Goal: Task Accomplishment & Management: Complete application form

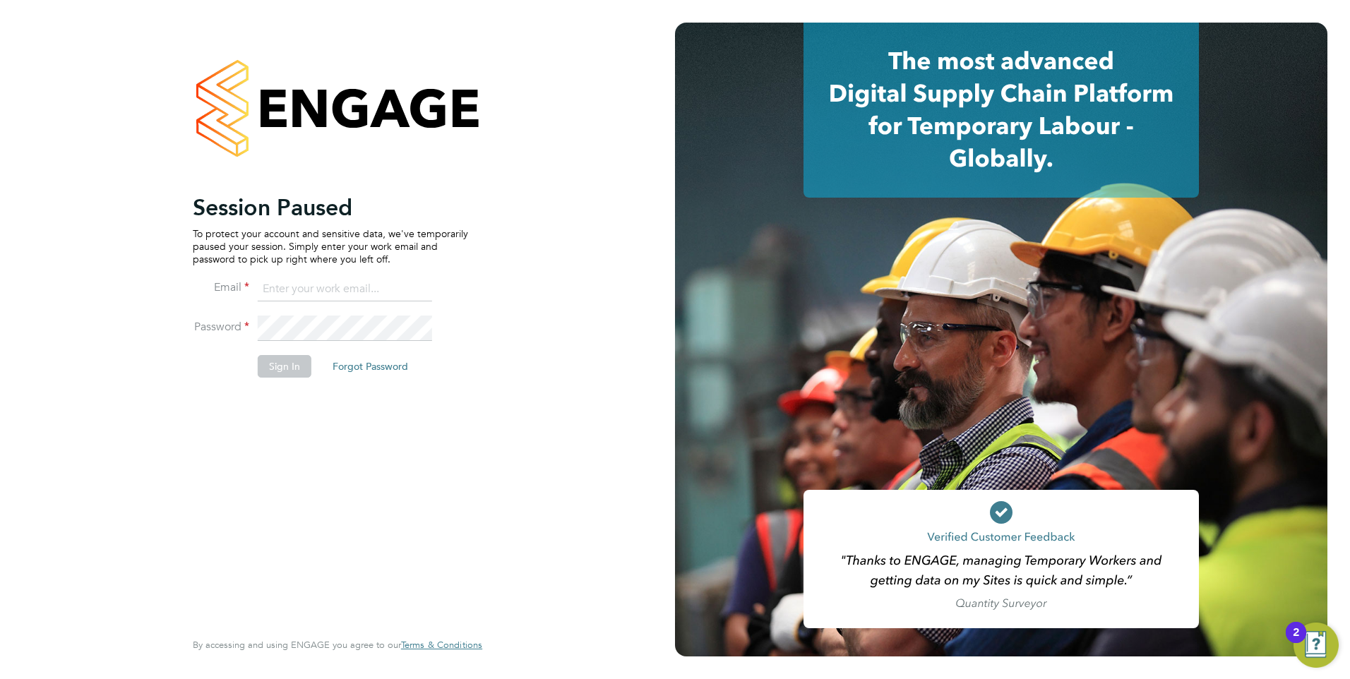
type input "jtarling@provision-recruitment.co.uk"
click at [273, 368] on button "Sign In" at bounding box center [285, 366] width 54 height 23
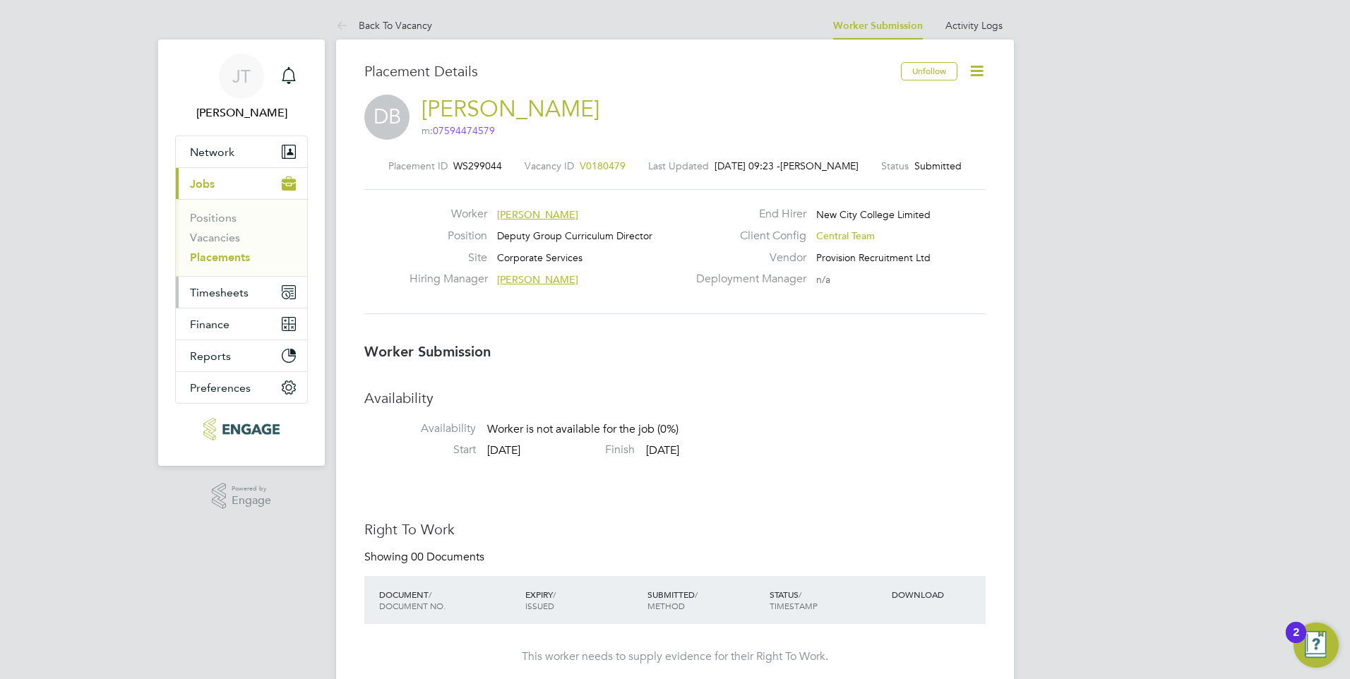
click at [220, 279] on button "Timesheets" at bounding box center [241, 292] width 131 height 31
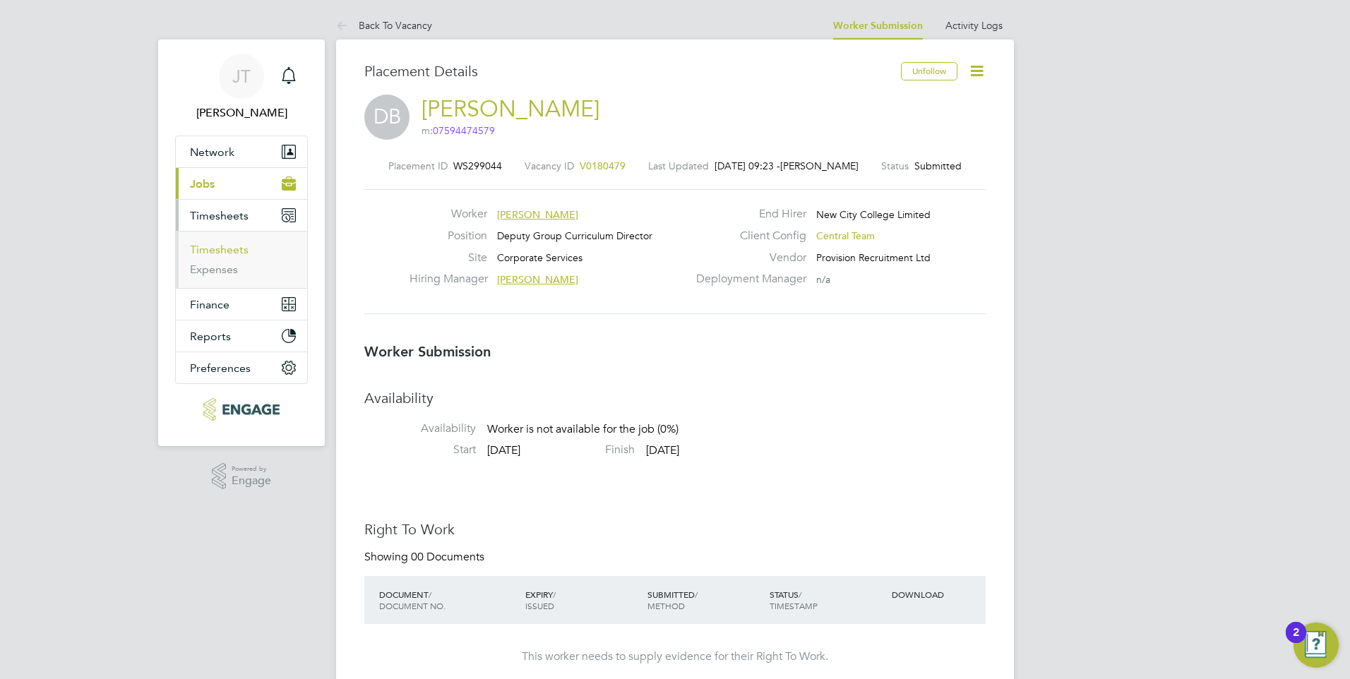
click at [232, 250] on link "Timesheets" at bounding box center [219, 249] width 59 height 13
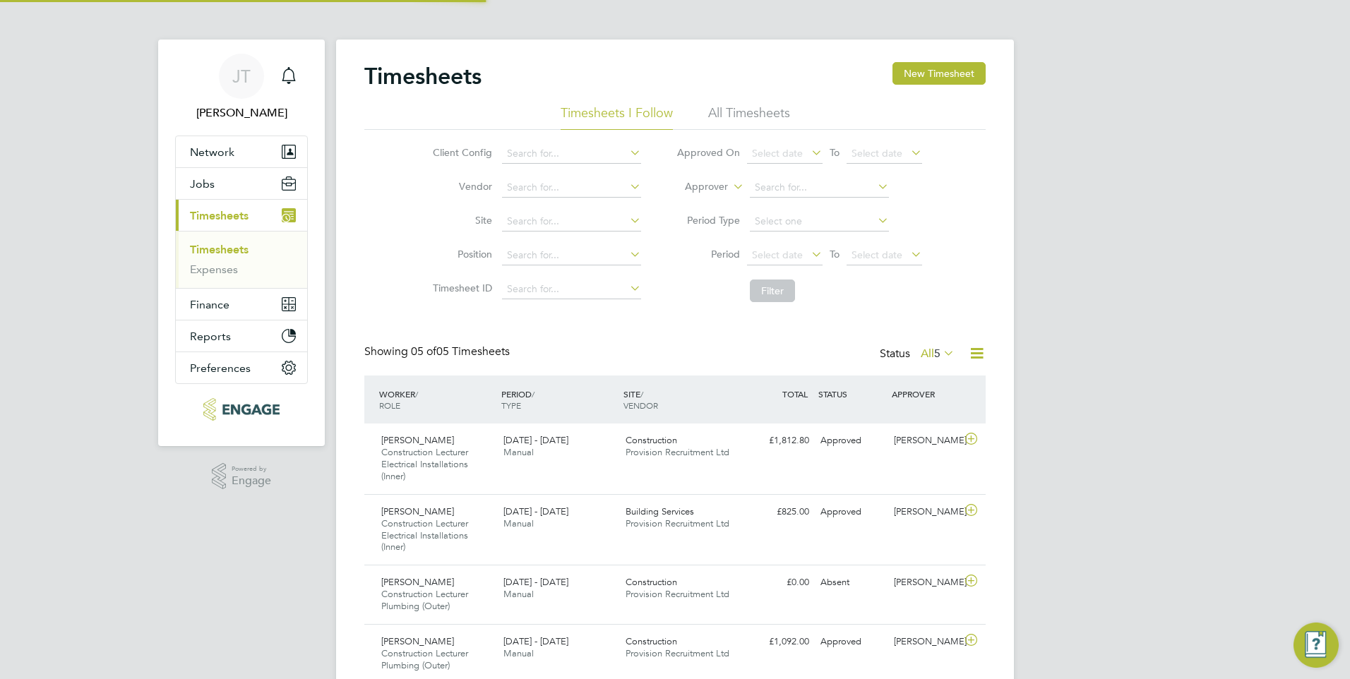
scroll to position [7, 7]
click at [228, 250] on link "Timesheets" at bounding box center [219, 249] width 59 height 13
click at [594, 445] on div "15 - 21 Sep 2025 Manual" at bounding box center [559, 446] width 122 height 35
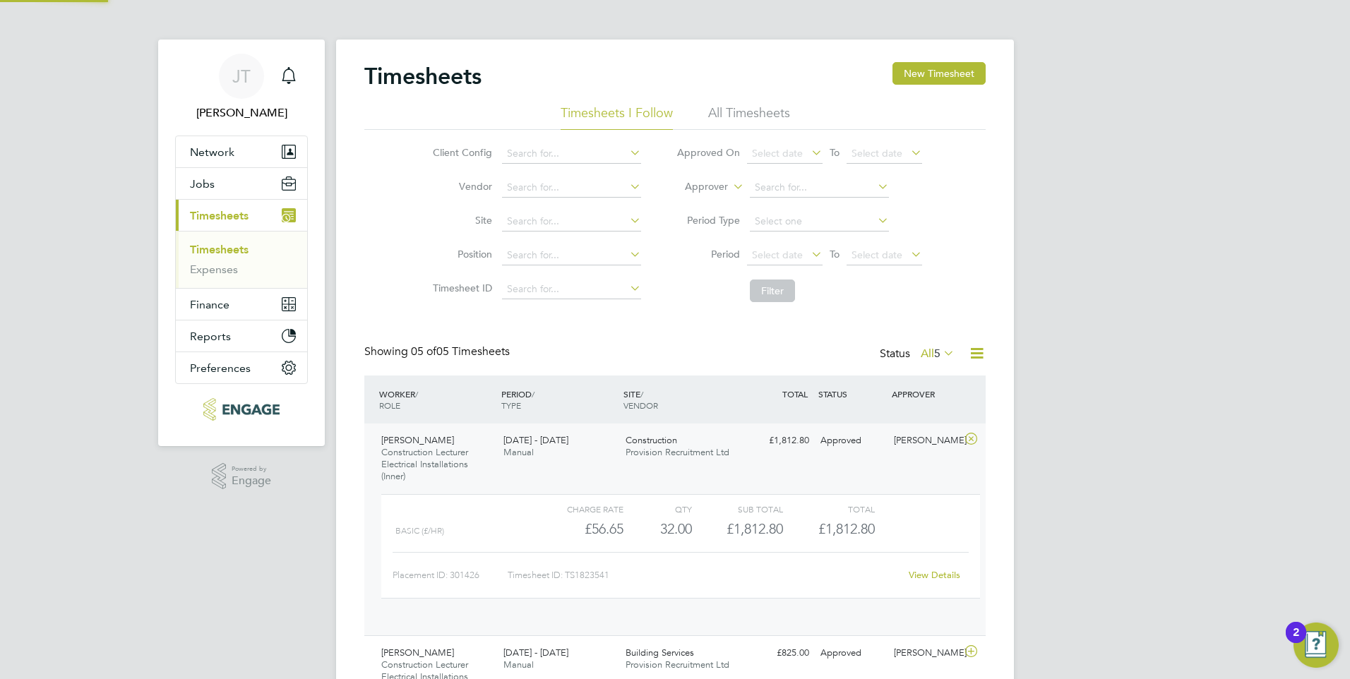
scroll to position [24, 138]
click at [944, 580] on link "View Details" at bounding box center [934, 575] width 52 height 12
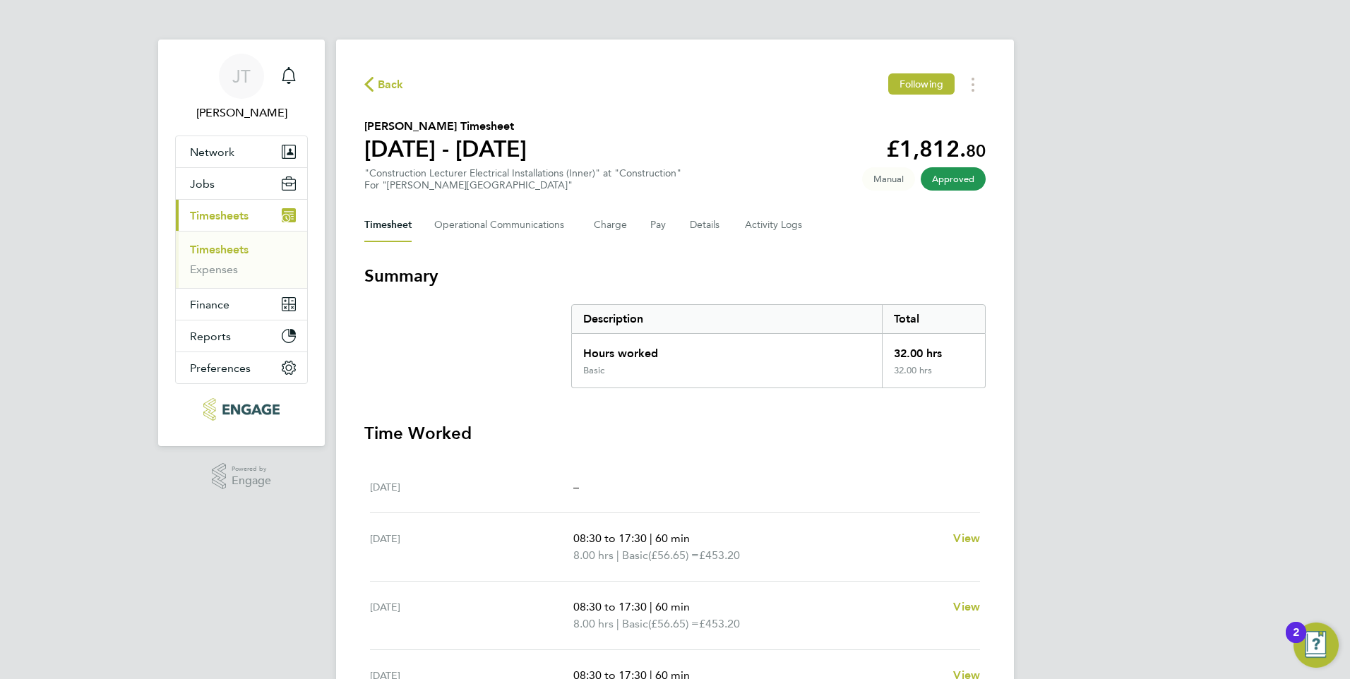
click at [366, 79] on icon "button" at bounding box center [368, 84] width 9 height 15
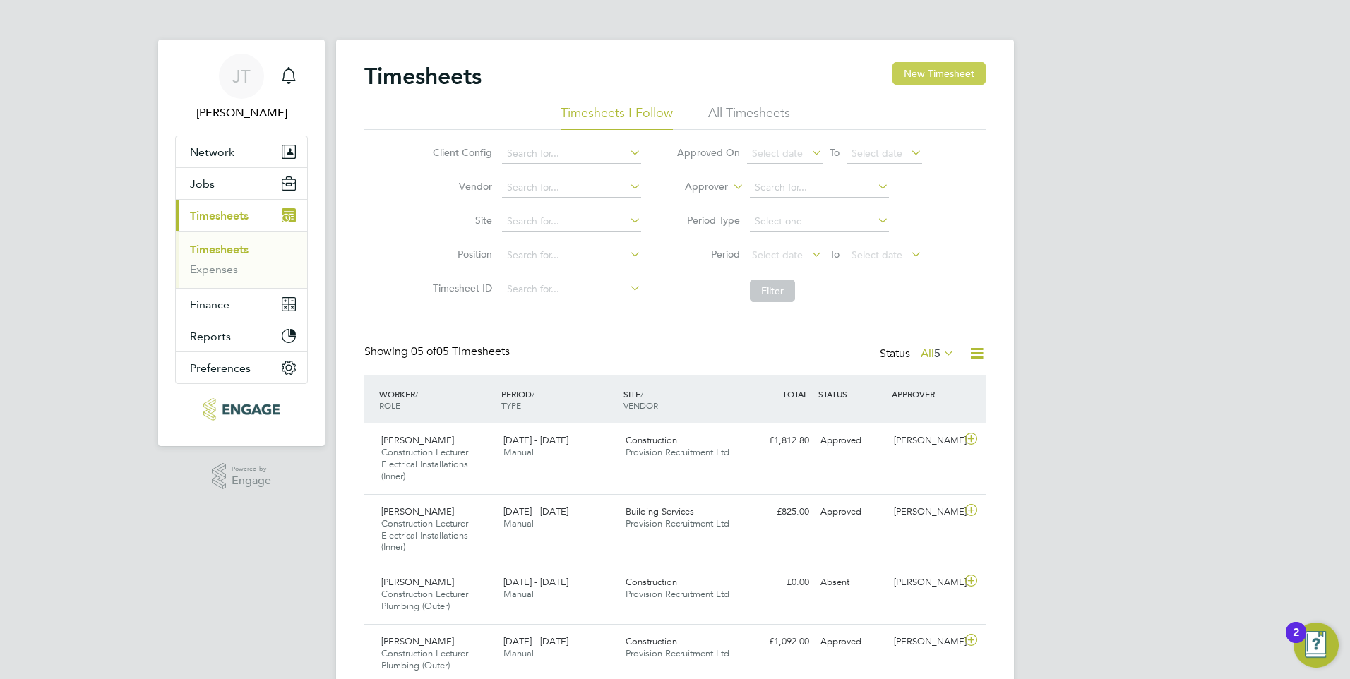
click at [962, 81] on button "New Timesheet" at bounding box center [938, 73] width 93 height 23
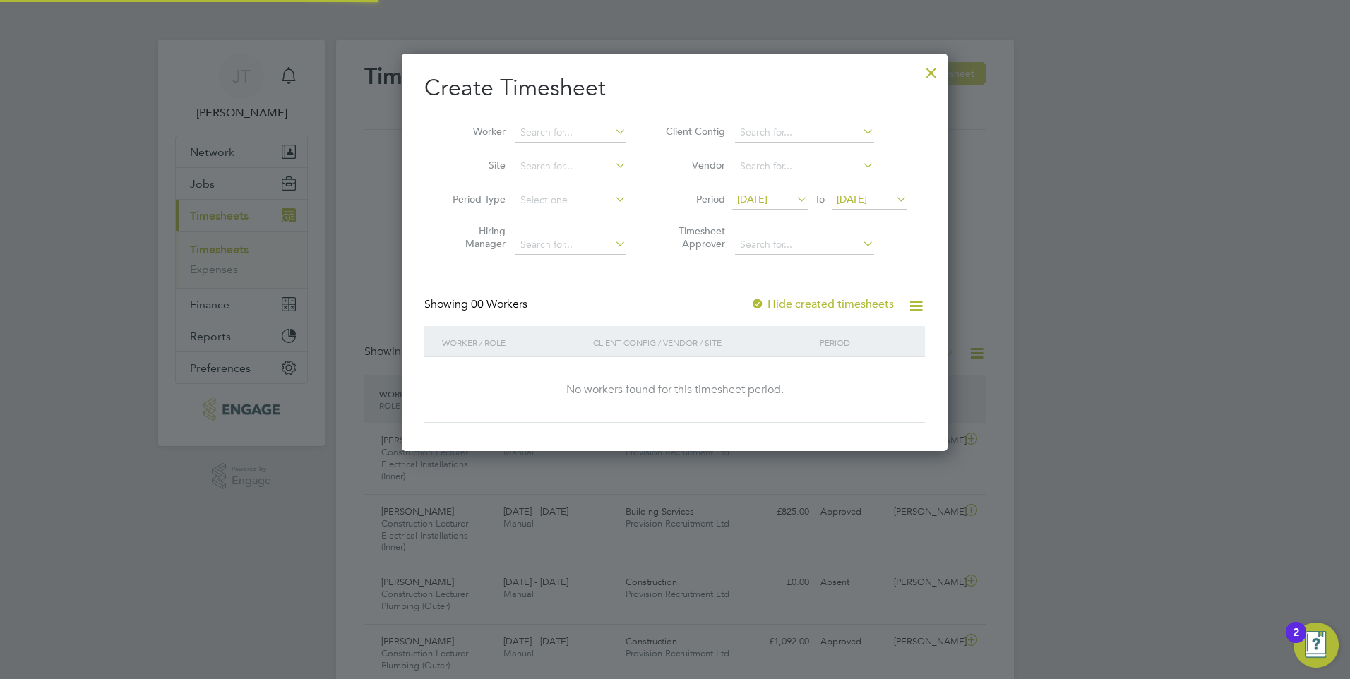
scroll to position [398, 546]
click at [588, 136] on input at bounding box center [570, 133] width 111 height 20
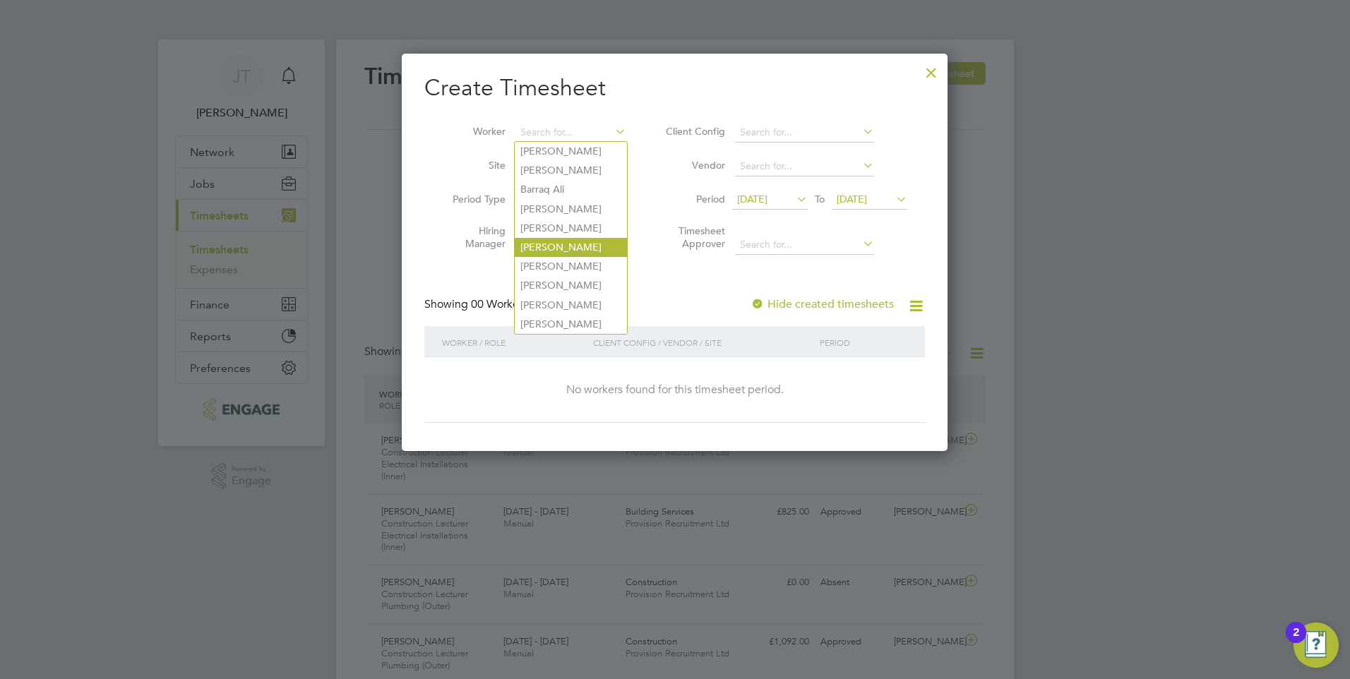
click at [577, 245] on li "[PERSON_NAME]" at bounding box center [571, 247] width 112 height 19
type input "[PERSON_NAME]"
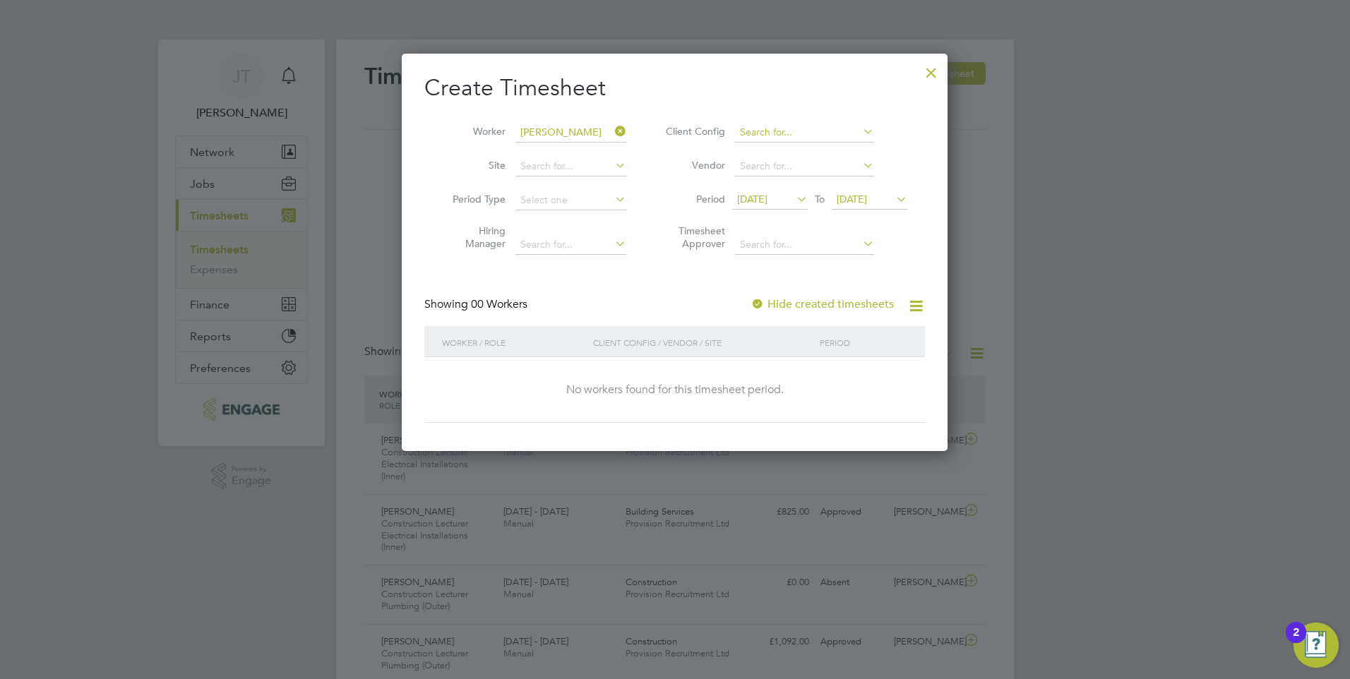
click at [788, 131] on input at bounding box center [804, 133] width 139 height 20
type input "n"
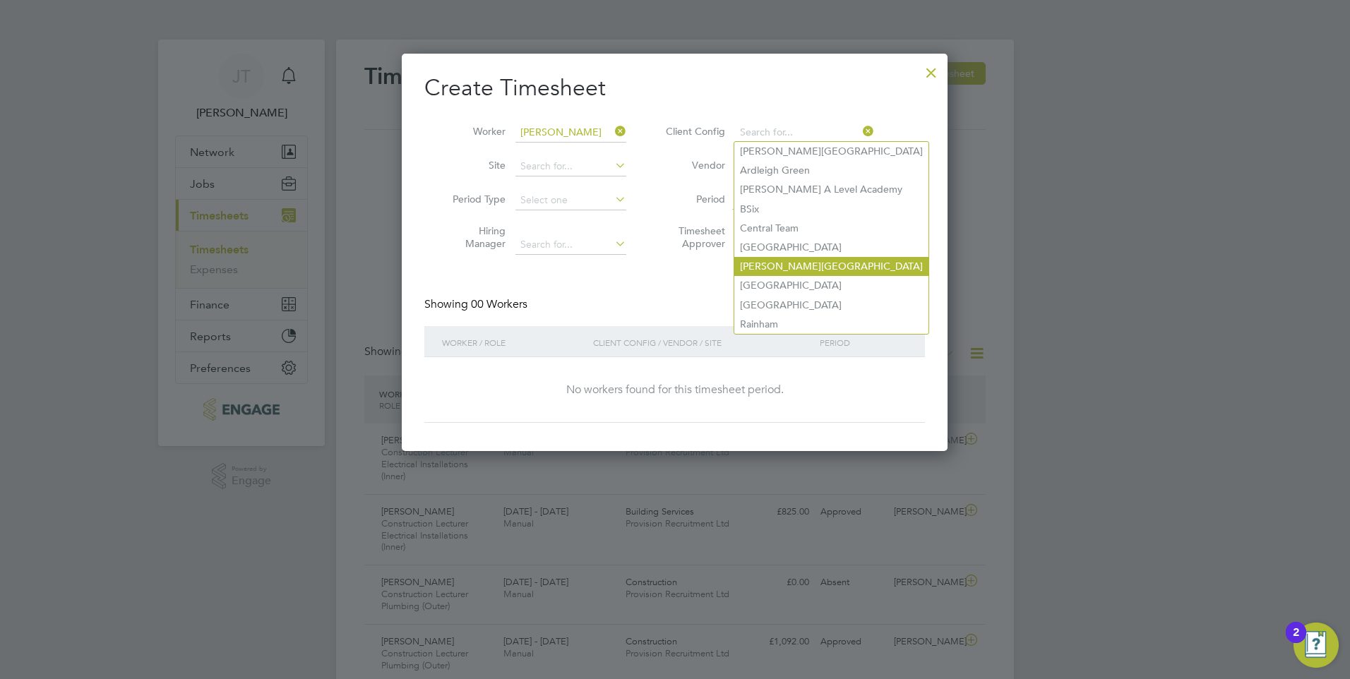
click at [799, 261] on li "Hackney Campus" at bounding box center [831, 266] width 194 height 19
type input "Hackney Campus"
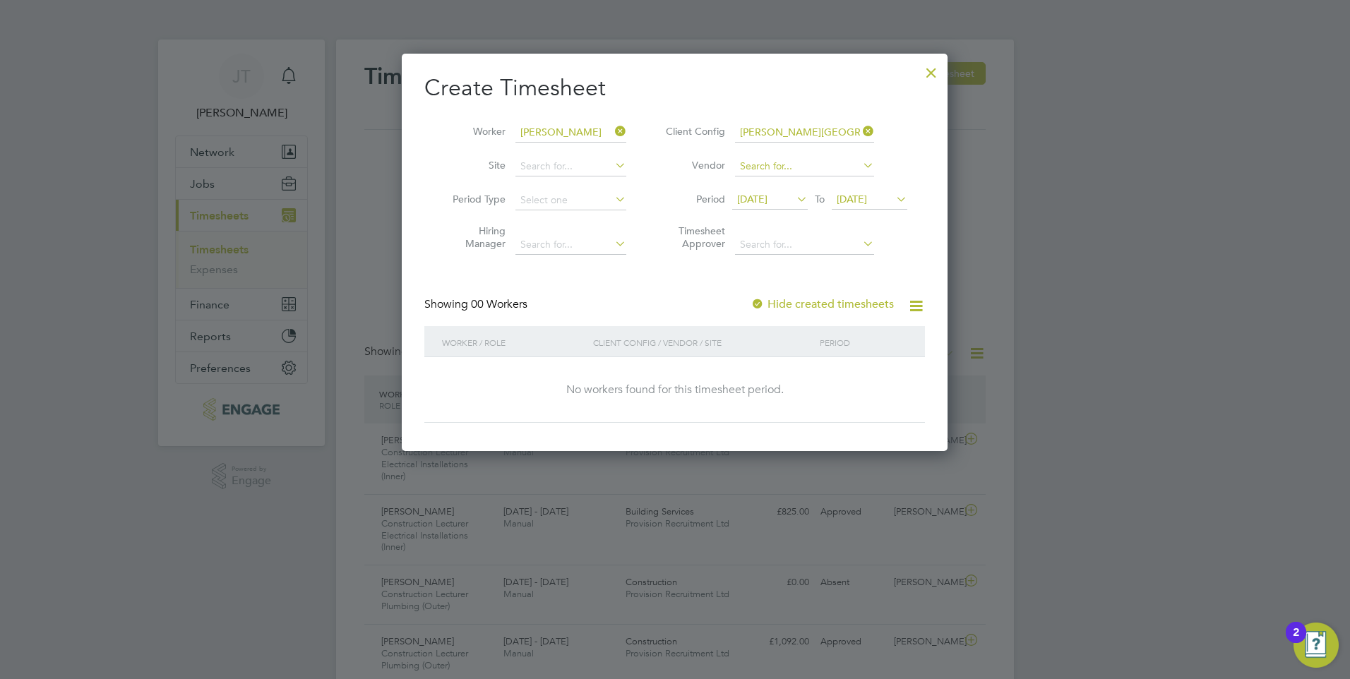
click at [805, 165] on input at bounding box center [804, 167] width 139 height 20
click at [607, 171] on input at bounding box center [570, 167] width 111 height 20
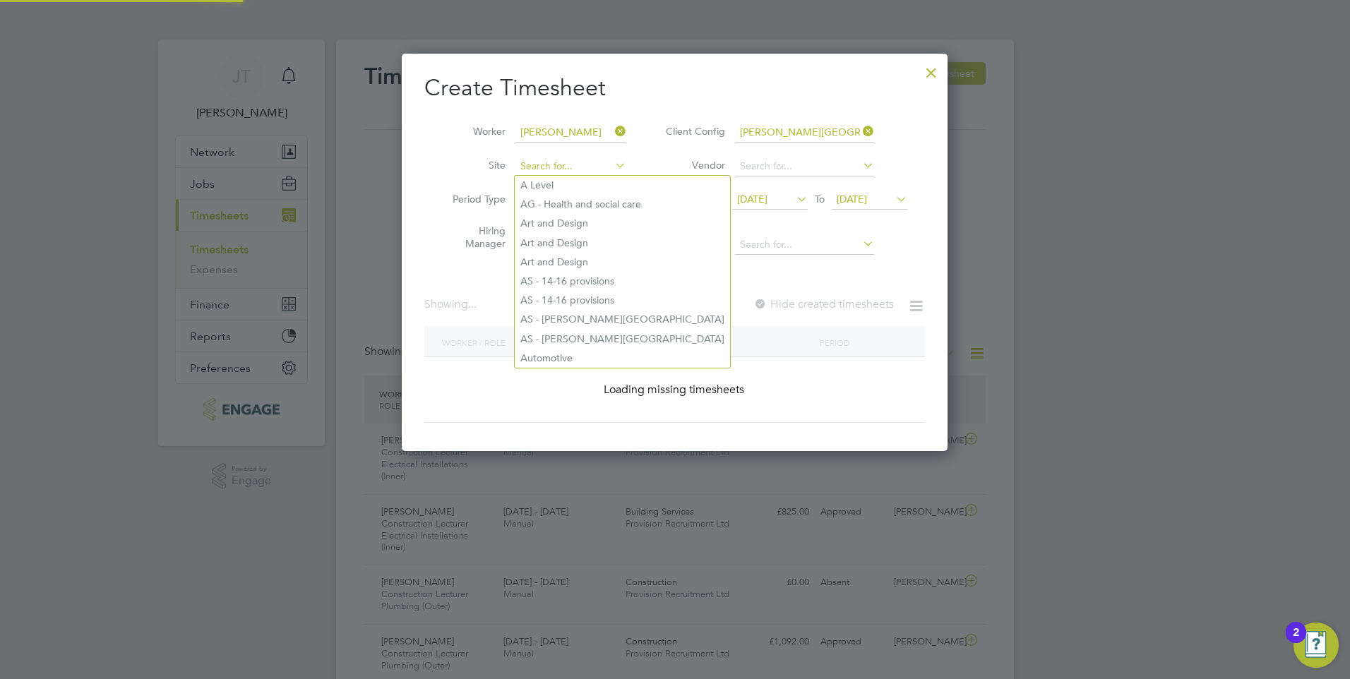
scroll to position [7, 7]
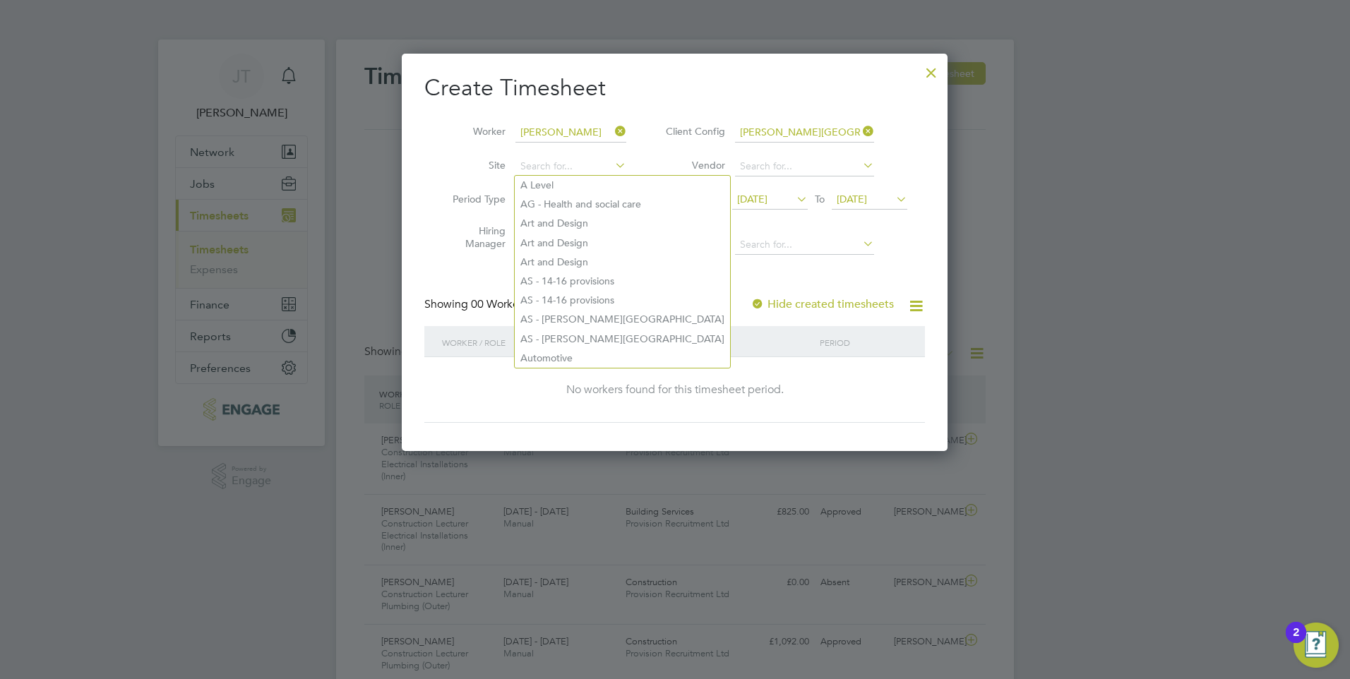
click at [651, 161] on li "Vendor" at bounding box center [784, 167] width 281 height 34
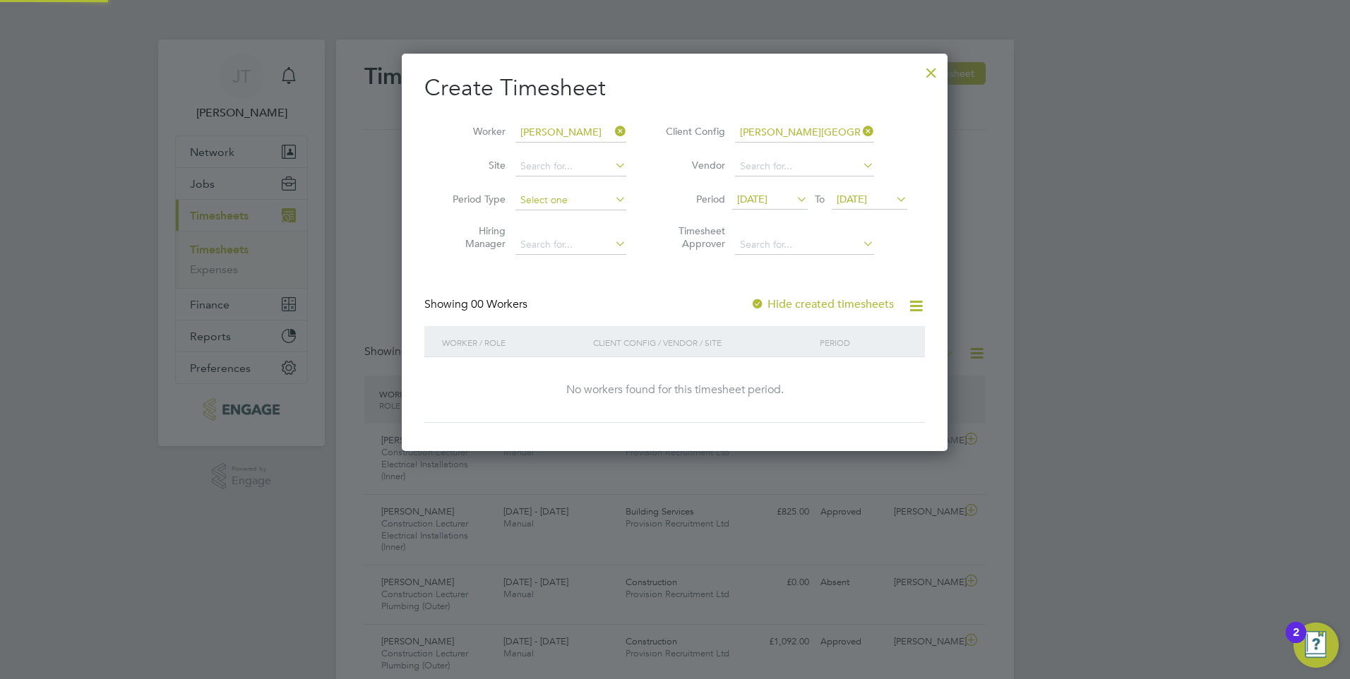
click at [611, 200] on input at bounding box center [570, 201] width 111 height 20
click at [606, 212] on li "Any" at bounding box center [571, 219] width 112 height 18
type input "Any"
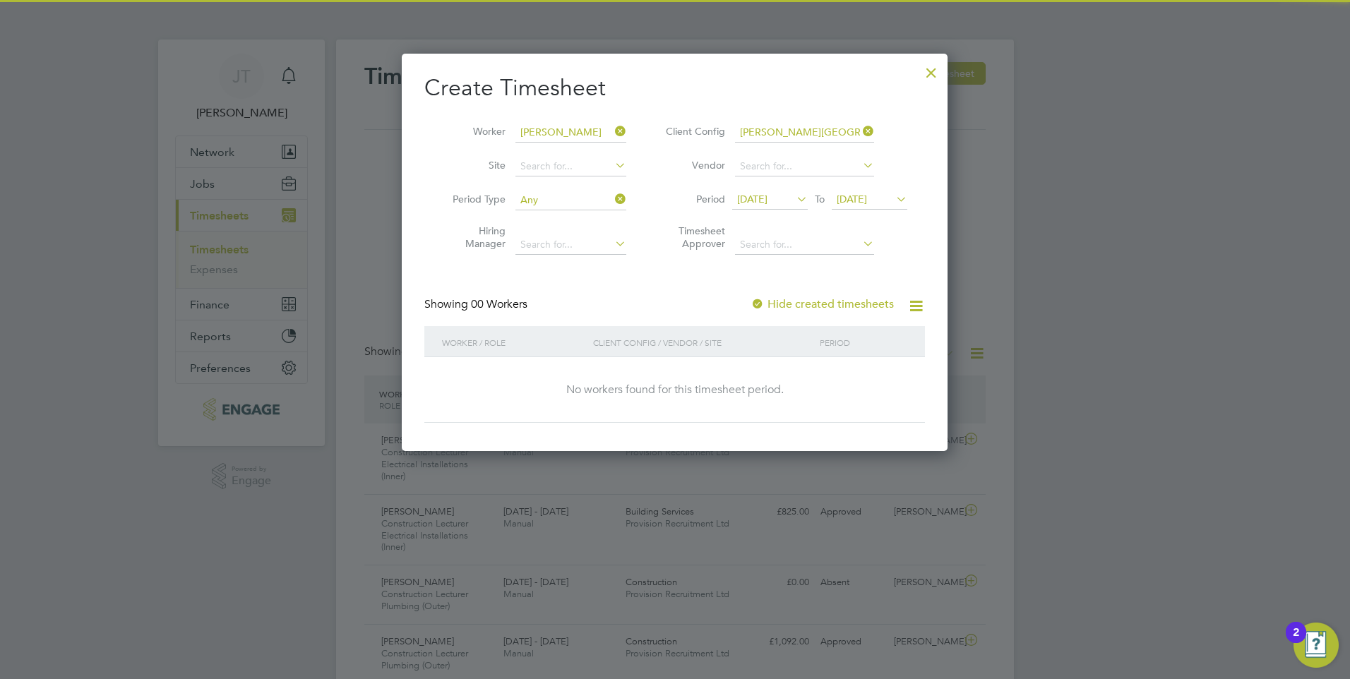
click at [612, 202] on icon at bounding box center [612, 199] width 0 height 20
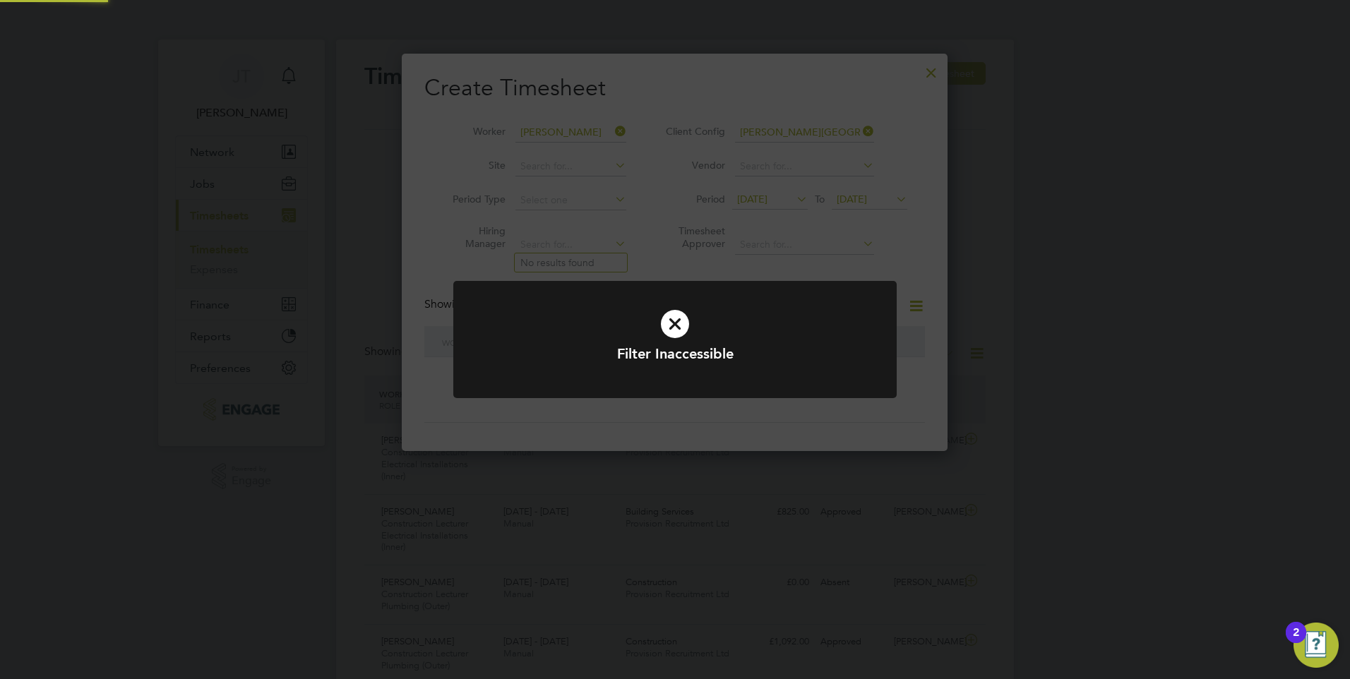
click at [621, 235] on div "Timesheets New Timesheet Timesheets I Follow All Timesheets Client Config Vendo…" at bounding box center [675, 405] width 678 height 731
click at [642, 250] on div "Filter Inaccessible Cancel Okay" at bounding box center [675, 339] width 1350 height 679
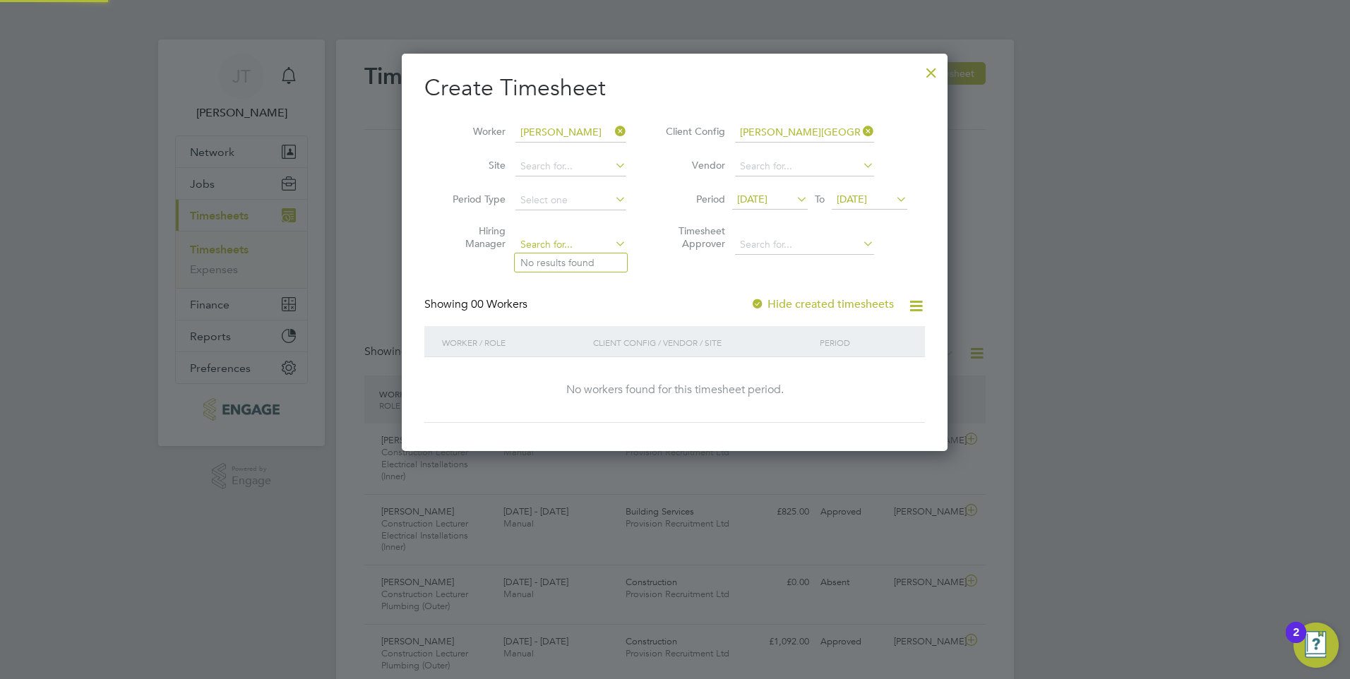
click at [579, 246] on div "Timesheets New Timesheet Timesheets I Follow All Timesheets Client Config Vendo…" at bounding box center [675, 405] width 678 height 731
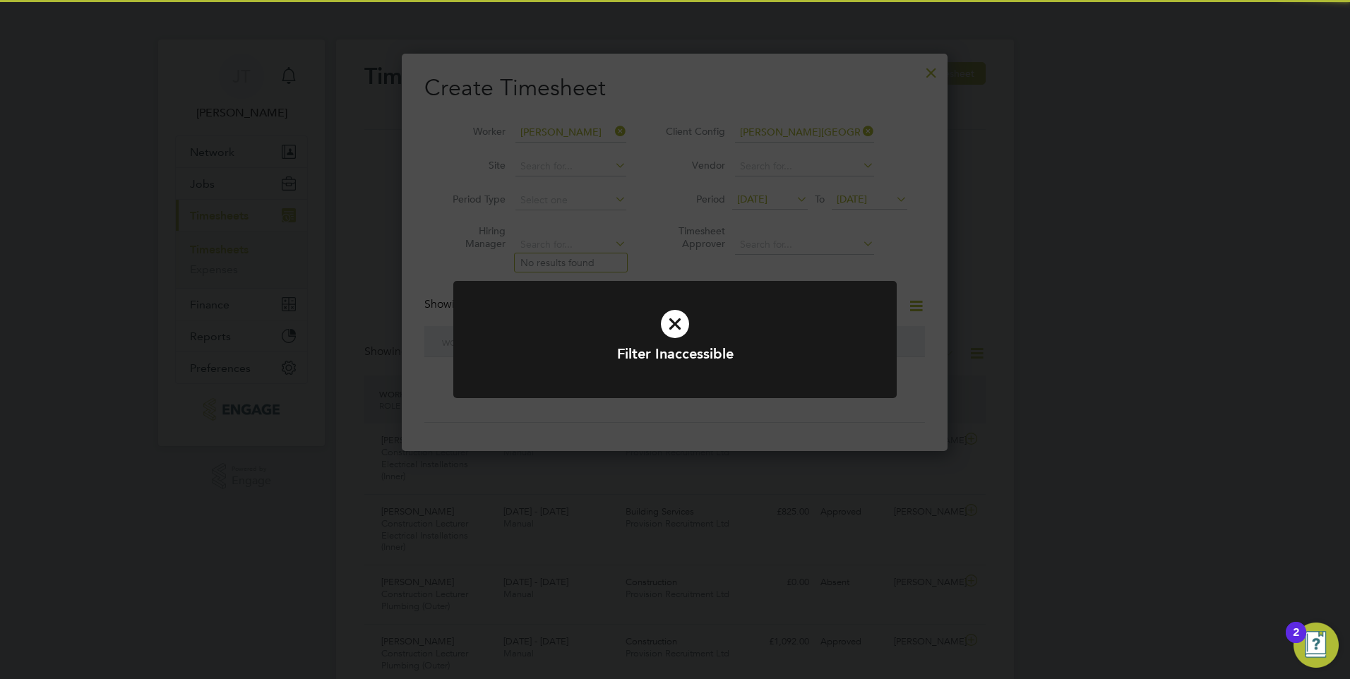
click at [620, 250] on div "Filter Inaccessible Cancel Okay" at bounding box center [675, 339] width 1350 height 679
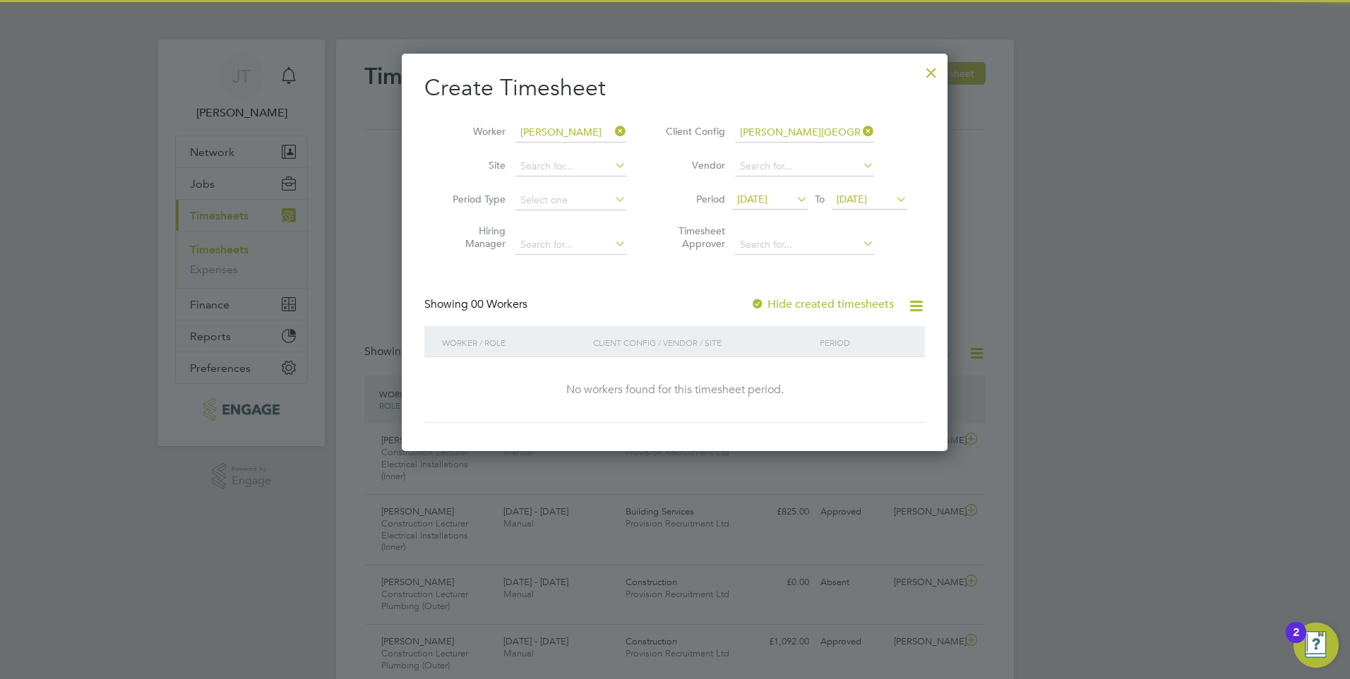
click at [612, 201] on icon at bounding box center [612, 199] width 0 height 20
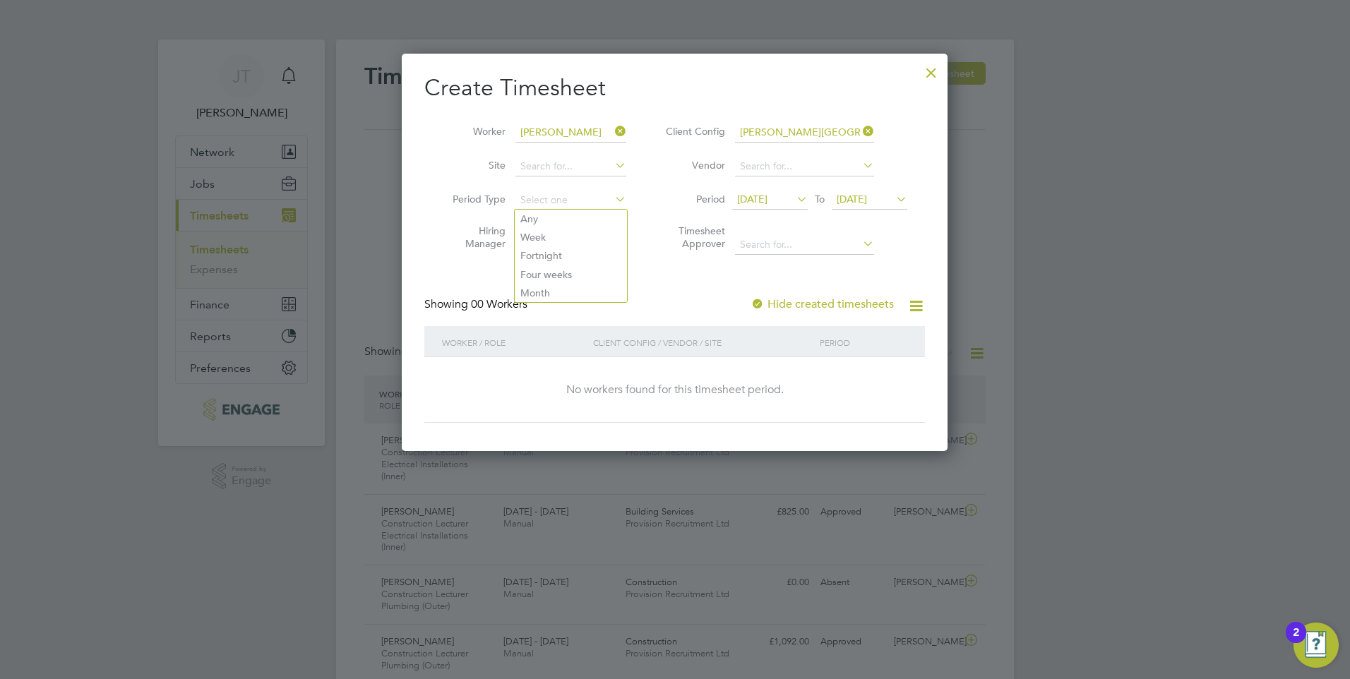
click at [793, 201] on icon at bounding box center [793, 199] width 0 height 20
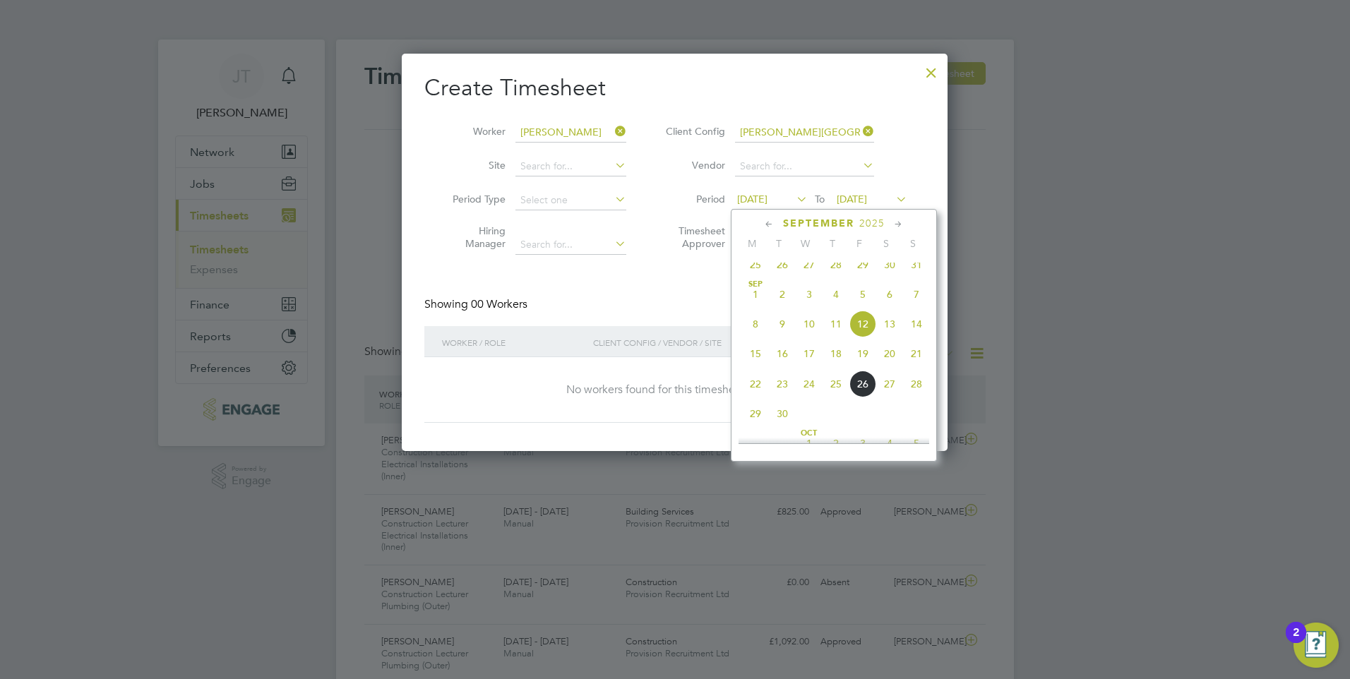
click at [759, 395] on span "22" at bounding box center [755, 384] width 27 height 27
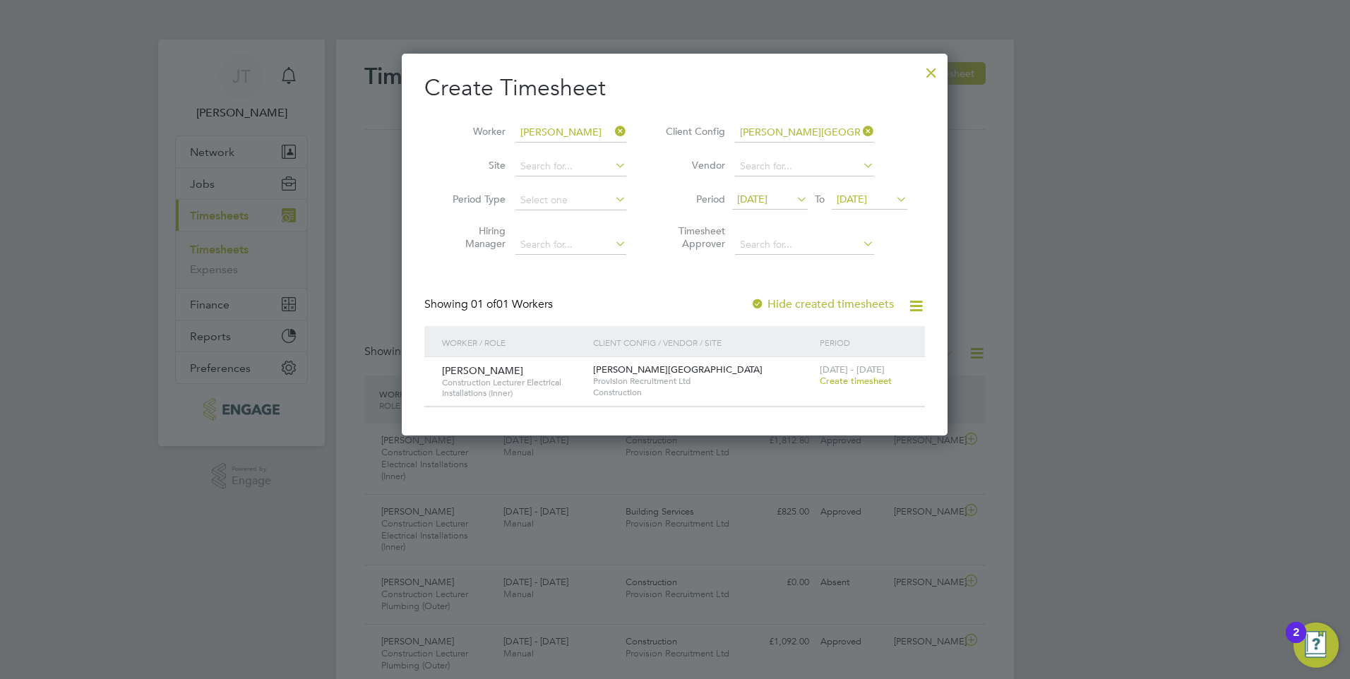
click at [793, 203] on icon at bounding box center [793, 199] width 0 height 20
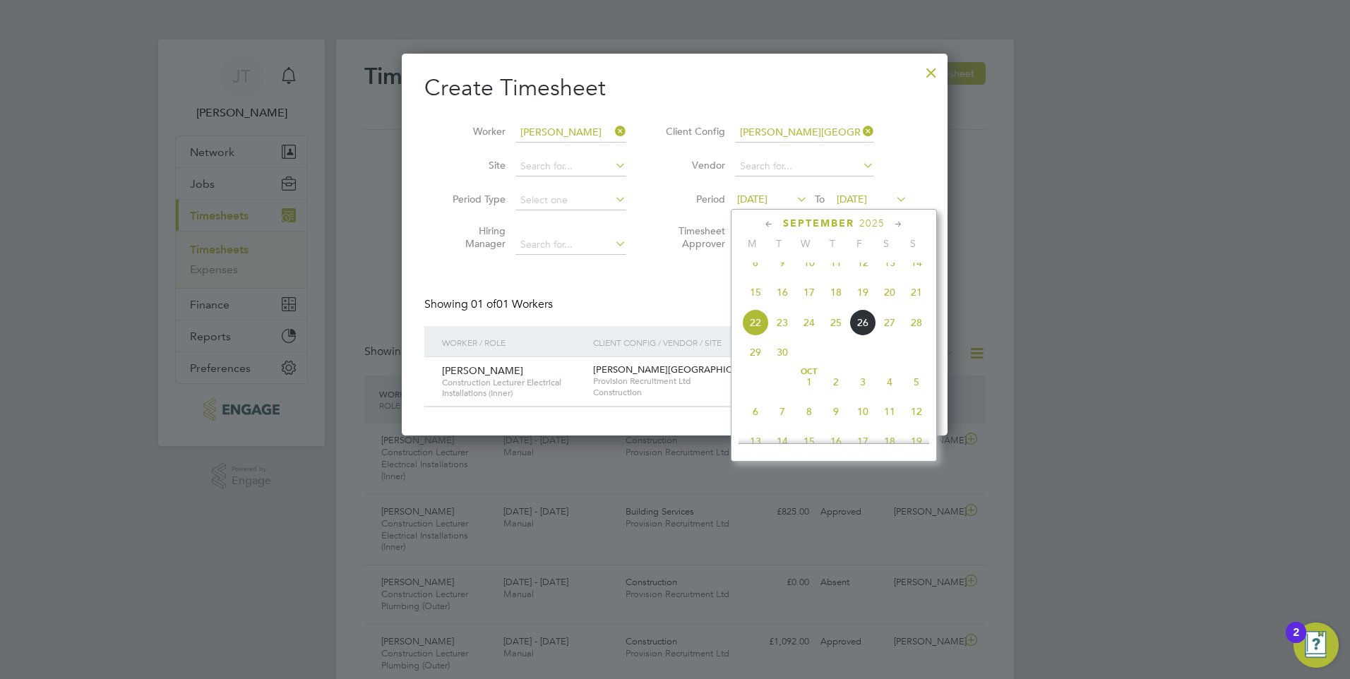
click at [893, 198] on icon at bounding box center [893, 199] width 0 height 20
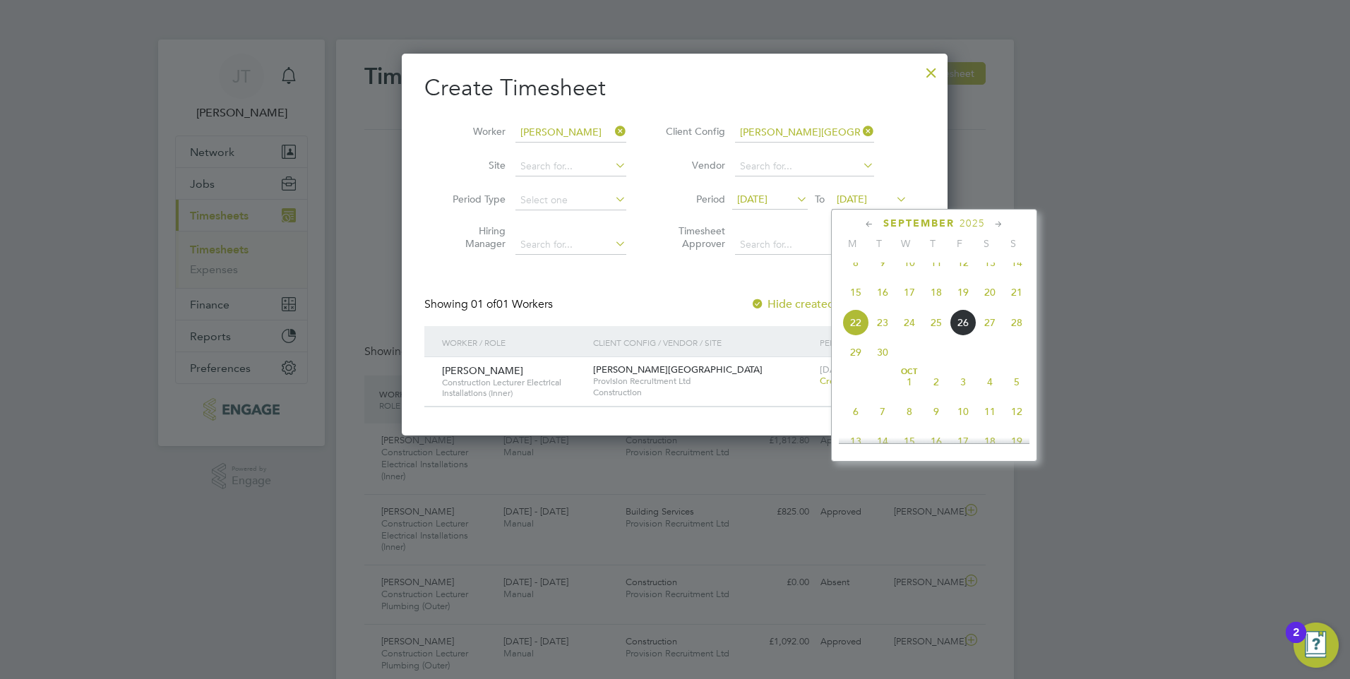
click at [961, 332] on span "26" at bounding box center [962, 322] width 27 height 27
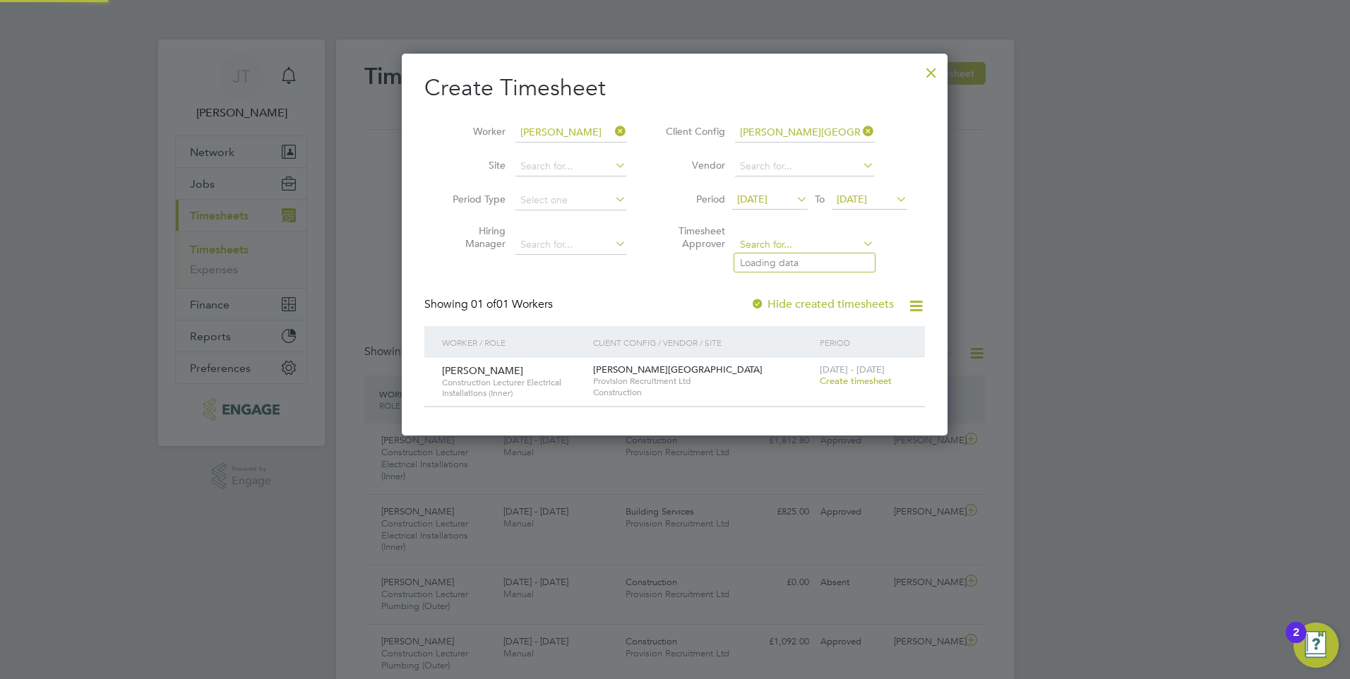
click at [826, 246] on input at bounding box center [804, 245] width 139 height 20
click at [796, 279] on li "Nathan Morris" at bounding box center [821, 281] width 174 height 19
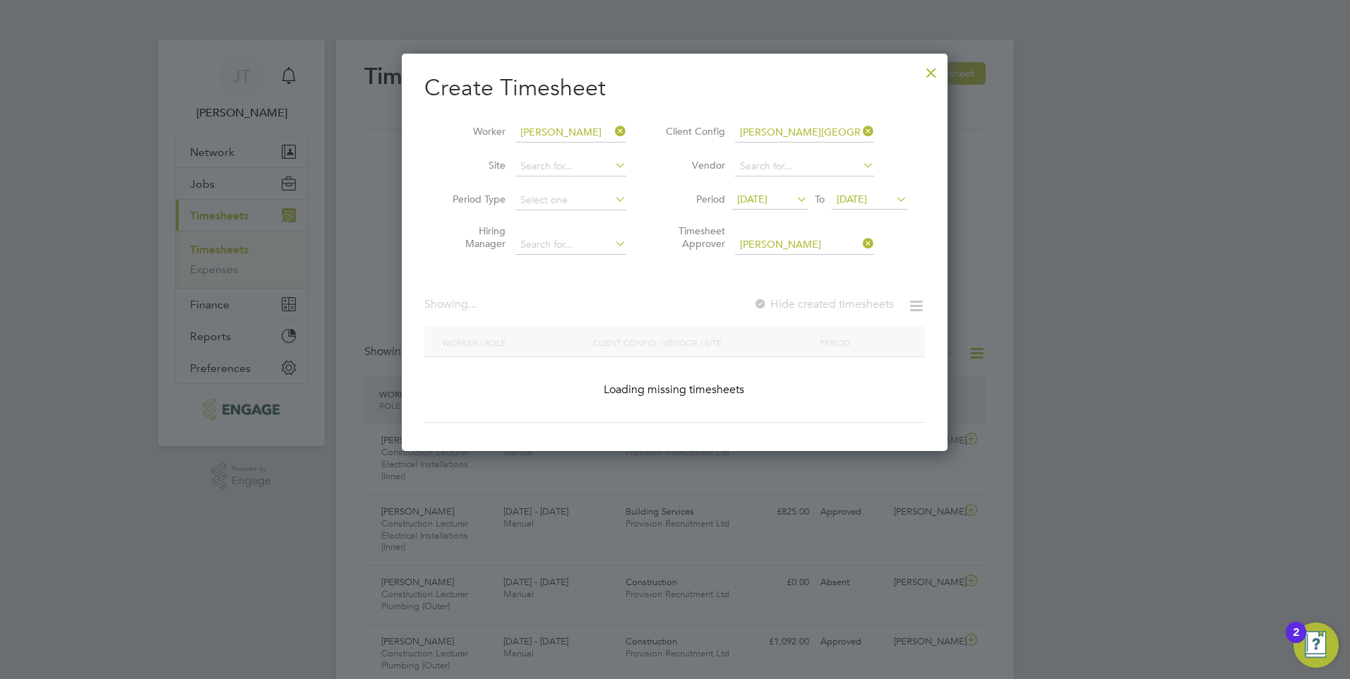
type input "[PERSON_NAME]"
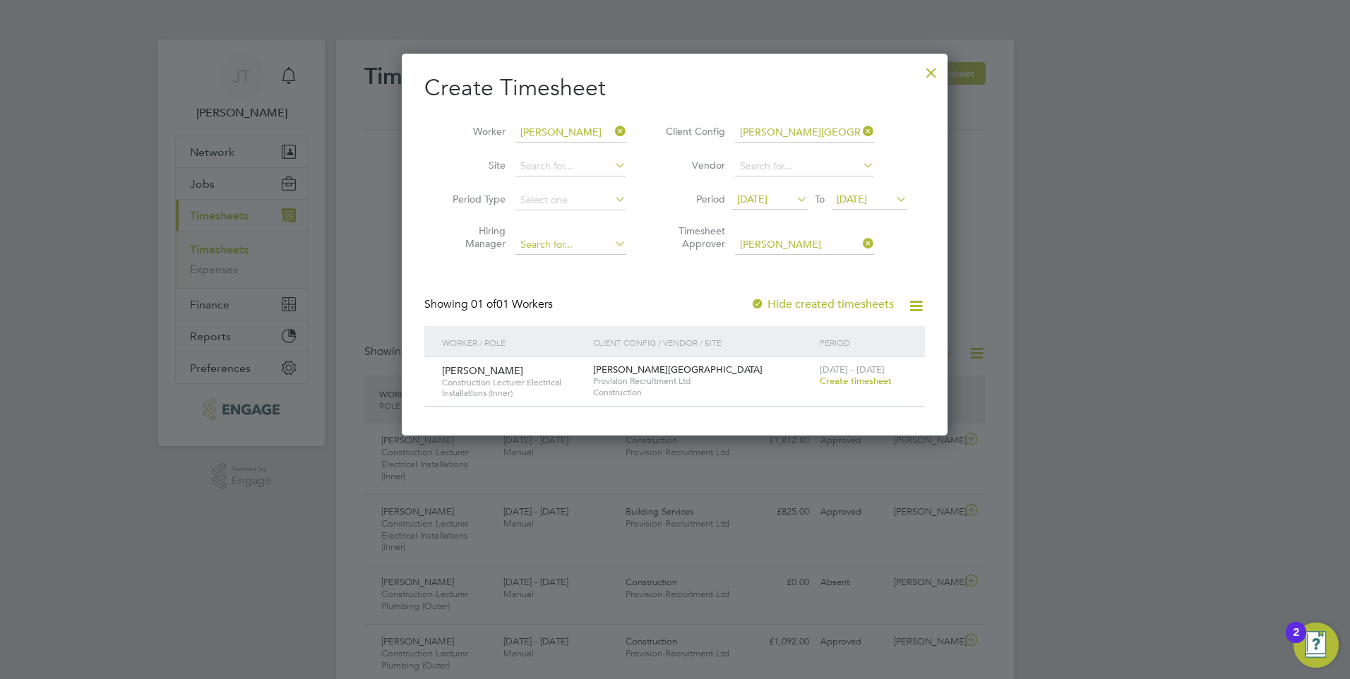
click at [611, 246] on div "Timesheets New Timesheet Timesheets I Follow All Timesheets Client Config Vendo…" at bounding box center [675, 405] width 678 height 731
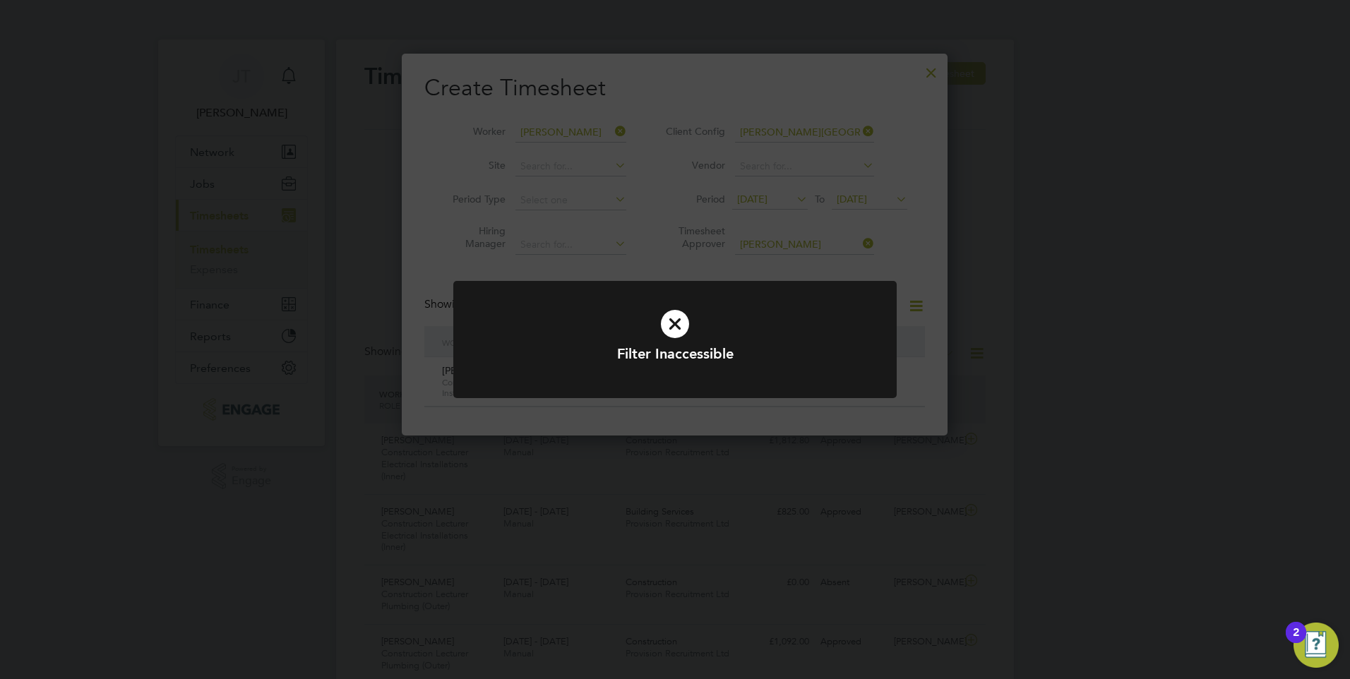
click at [648, 246] on div "Filter Inaccessible Cancel Okay" at bounding box center [675, 339] width 1350 height 679
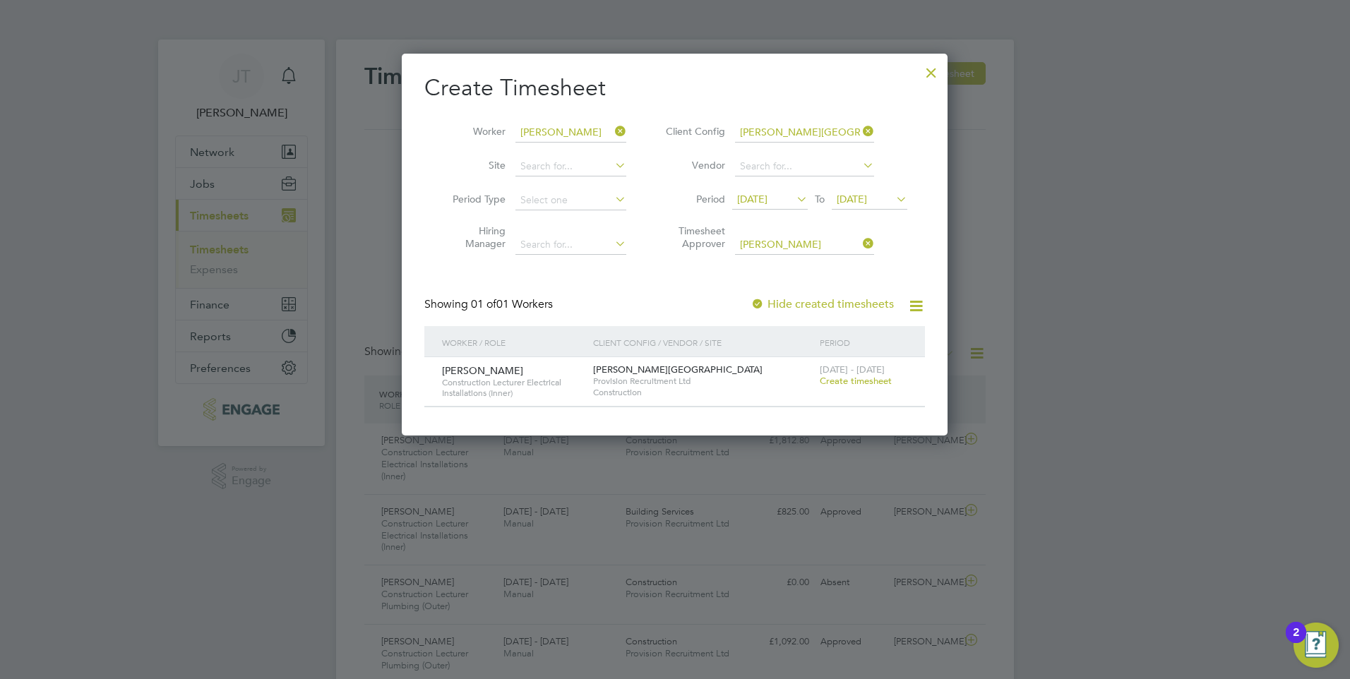
click at [913, 304] on icon at bounding box center [916, 306] width 18 height 18
click at [804, 167] on input at bounding box center [804, 167] width 139 height 20
click at [876, 167] on li "Vendor" at bounding box center [784, 167] width 281 height 34
click at [860, 167] on icon at bounding box center [860, 165] width 0 height 20
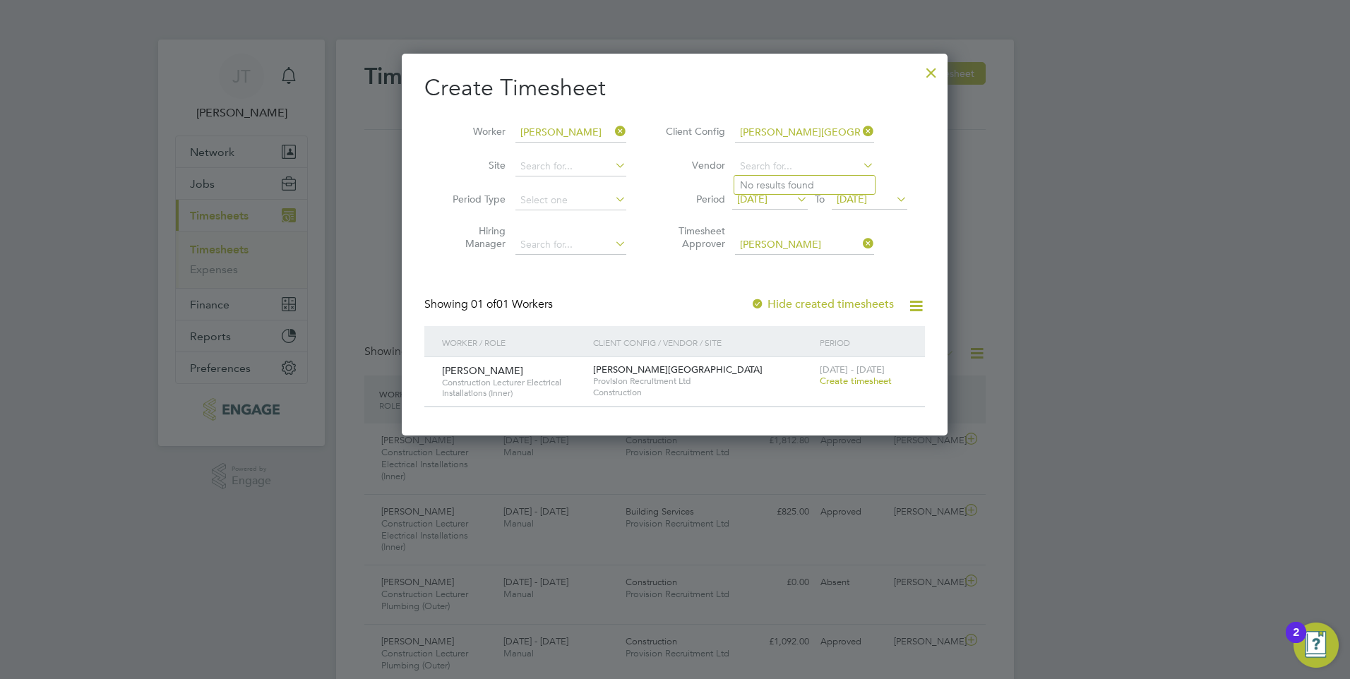
click at [655, 162] on li "Vendor" at bounding box center [784, 167] width 281 height 34
click at [612, 166] on icon at bounding box center [612, 165] width 0 height 20
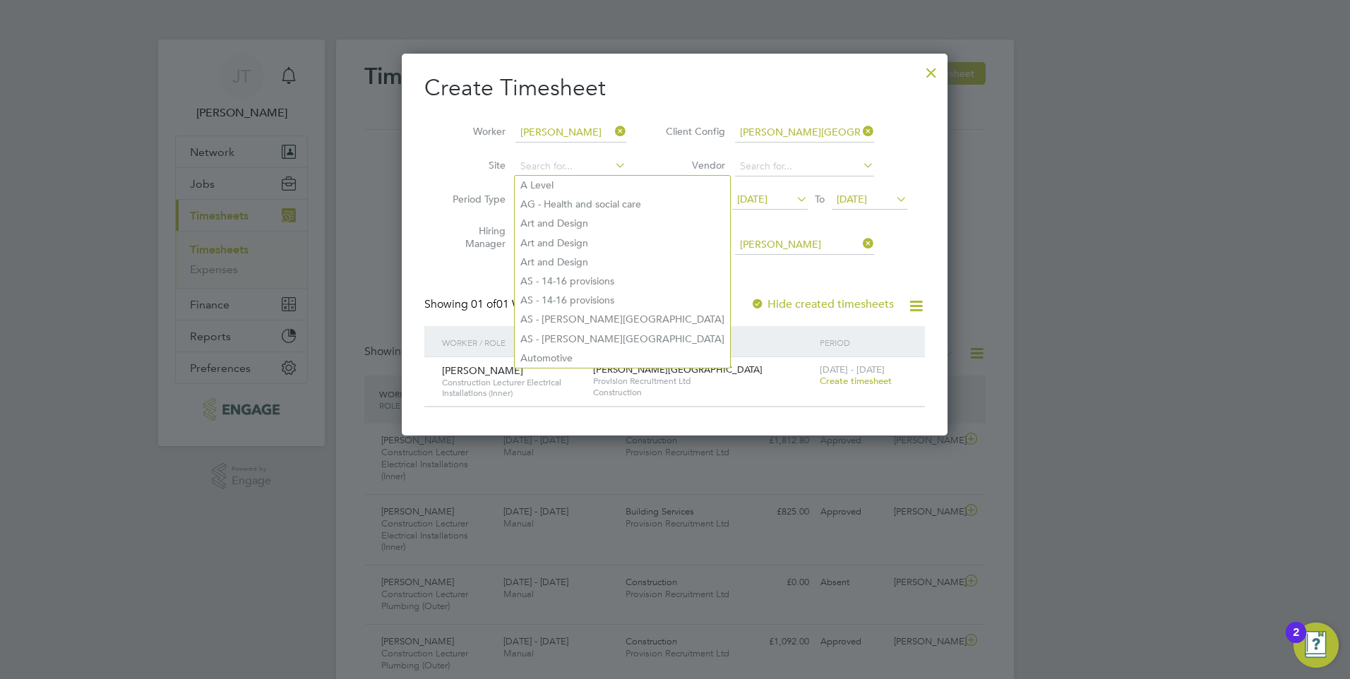
click at [649, 166] on li "Vendor" at bounding box center [784, 167] width 281 height 34
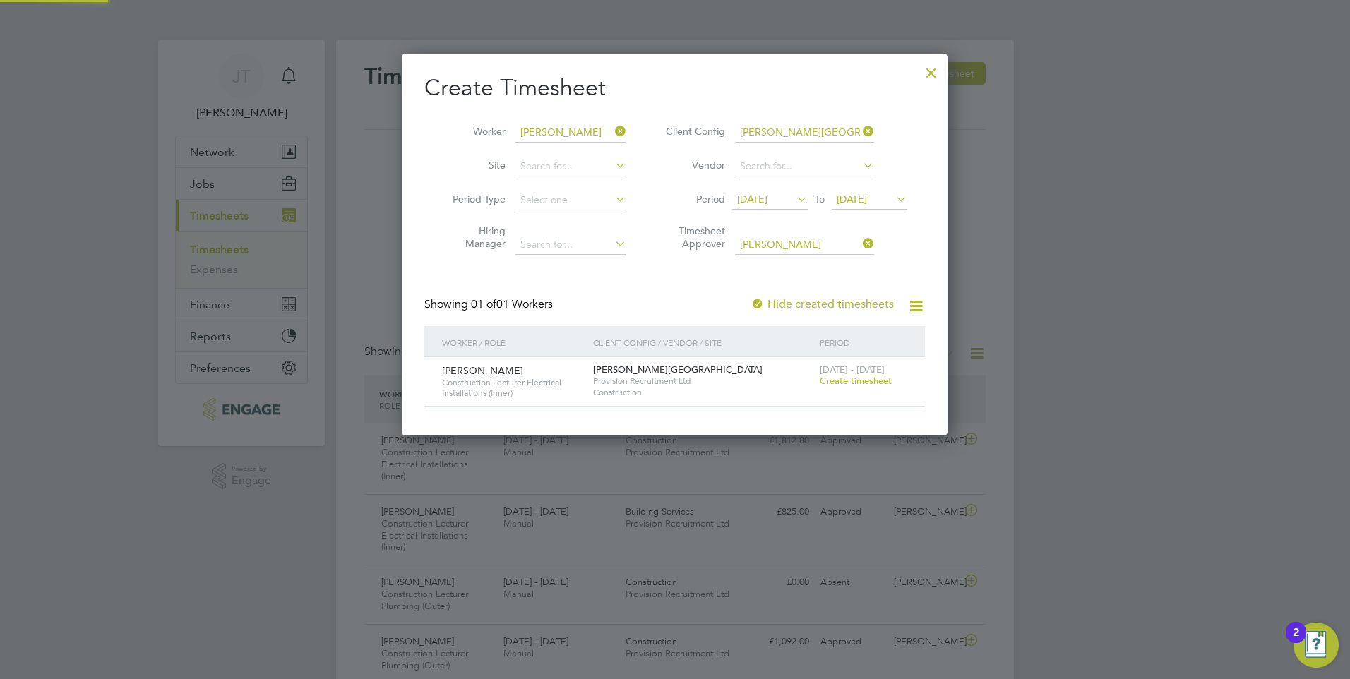
click at [612, 193] on icon at bounding box center [612, 199] width 0 height 20
click at [656, 186] on li "Period 22 Sep 2025 To 26 Sep 2025" at bounding box center [784, 201] width 281 height 34
click at [612, 198] on icon at bounding box center [612, 199] width 0 height 20
click at [638, 200] on li "Period Type" at bounding box center [534, 201] width 220 height 34
click at [612, 204] on icon at bounding box center [612, 199] width 0 height 20
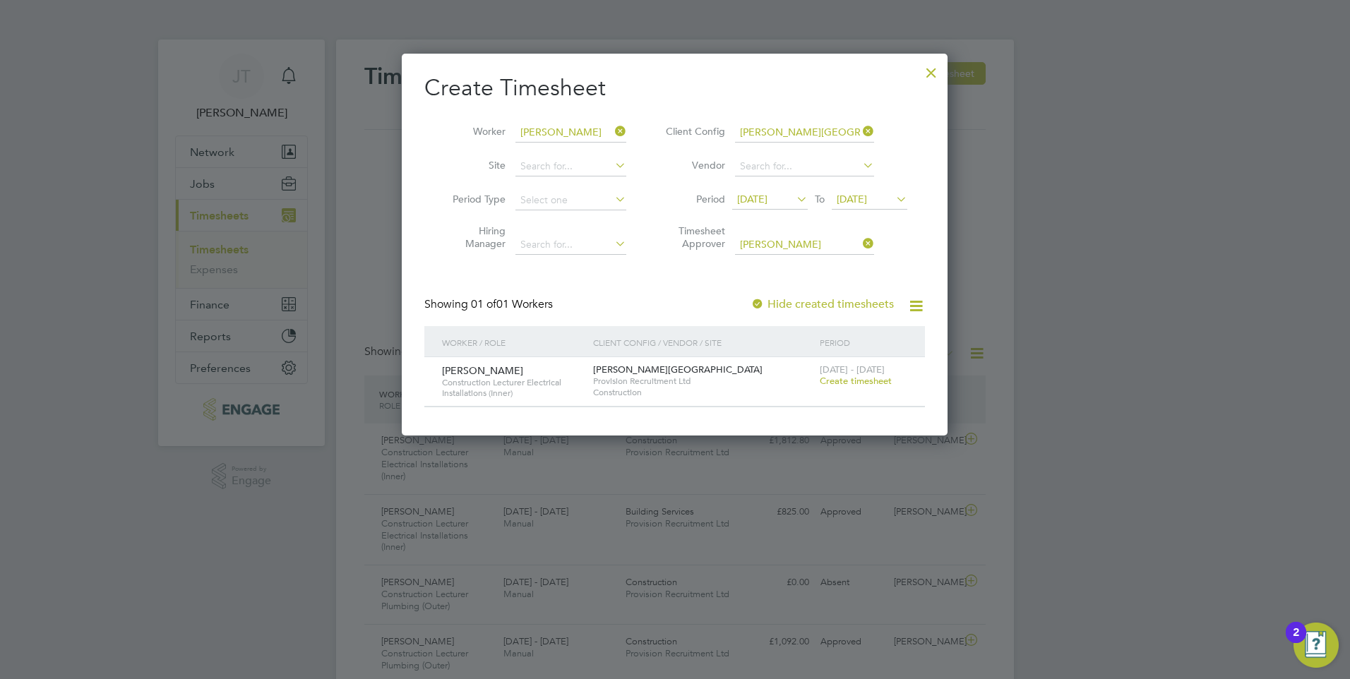
click at [647, 203] on li "Period 22 Sep 2025 To 26 Sep 2025" at bounding box center [784, 201] width 281 height 34
click at [847, 379] on span "Create timesheet" at bounding box center [855, 381] width 72 height 12
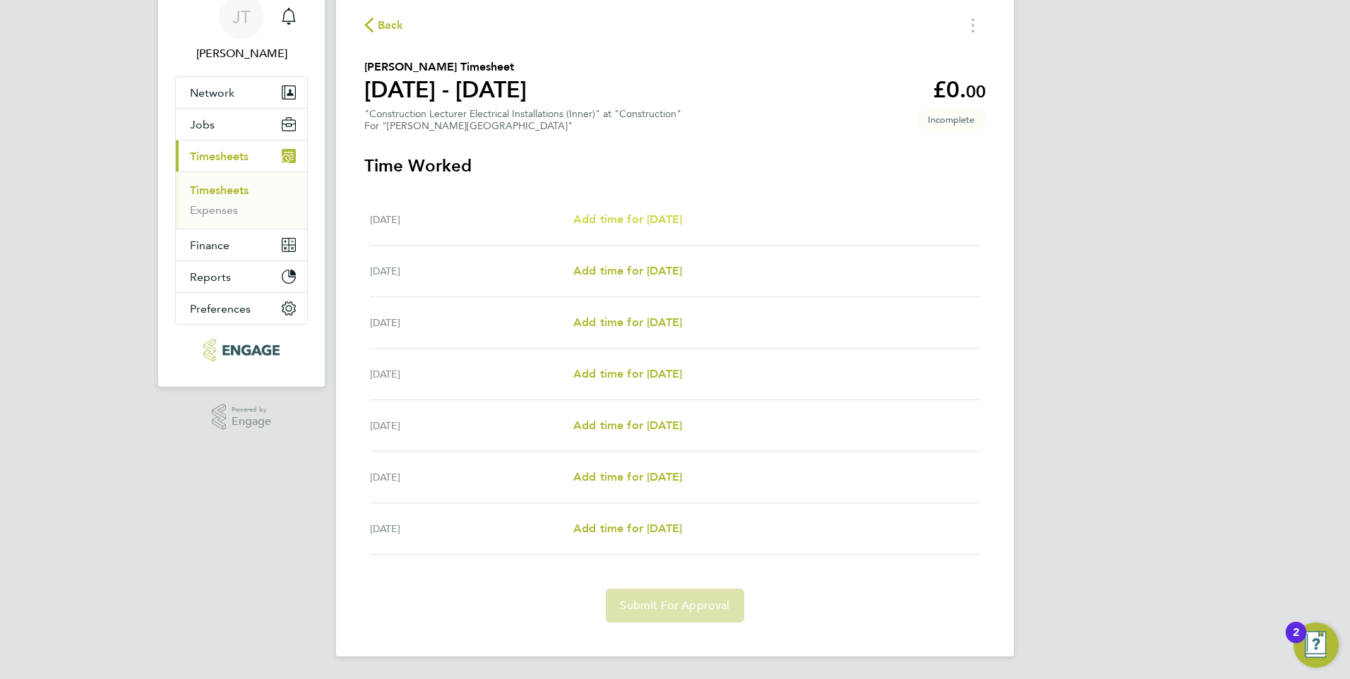
click at [642, 222] on span "Add time for Mon 22 Sep" at bounding box center [627, 218] width 109 height 13
select select "60"
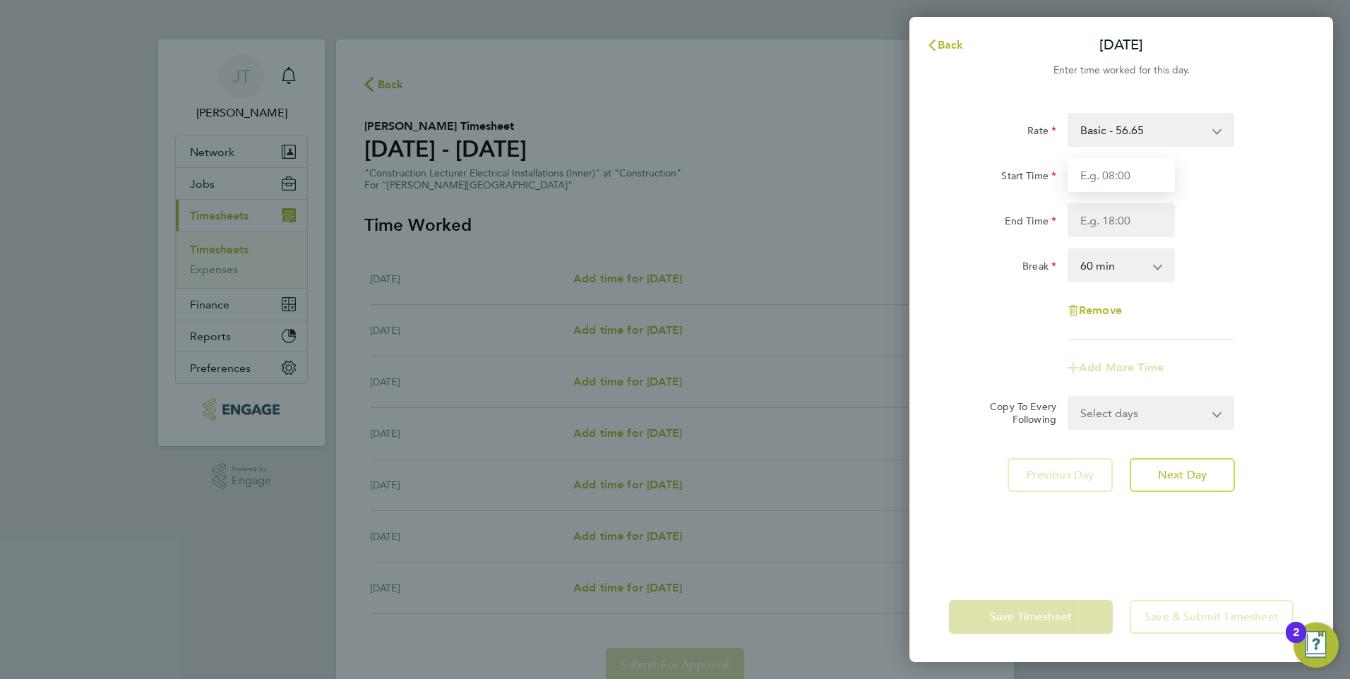
click at [1124, 178] on input "Start Time" at bounding box center [1120, 175] width 107 height 34
type input "08:30"
type input "17:30"
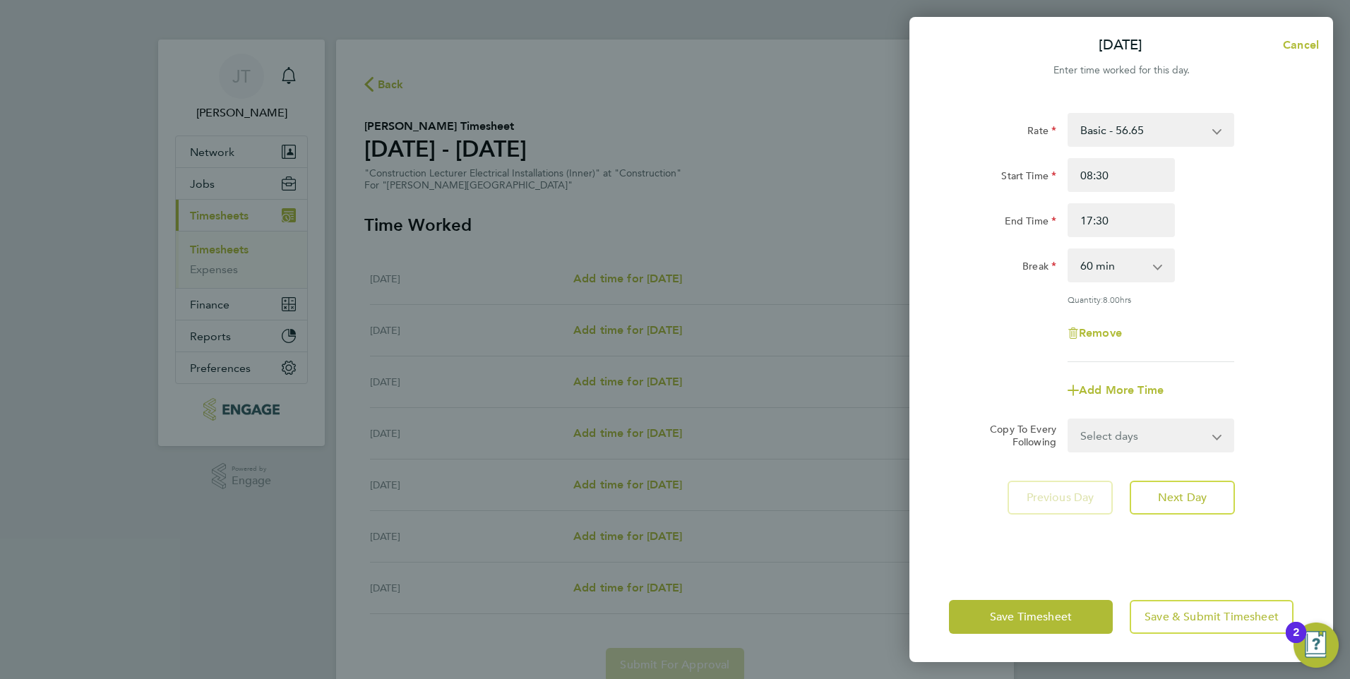
click at [1219, 435] on app-icon-cross-button at bounding box center [1225, 435] width 17 height 31
click at [1210, 435] on select "Select days Day Weekday (Mon-Fri) Weekend (Sat-Sun) Tuesday Wednesday Thursday …" at bounding box center [1143, 435] width 148 height 31
select select "WEEKDAY"
click at [1069, 420] on select "Select days Day Weekday (Mon-Fri) Weekend (Sat-Sun) Tuesday Wednesday Thursday …" at bounding box center [1143, 435] width 148 height 31
select select "2025-09-28"
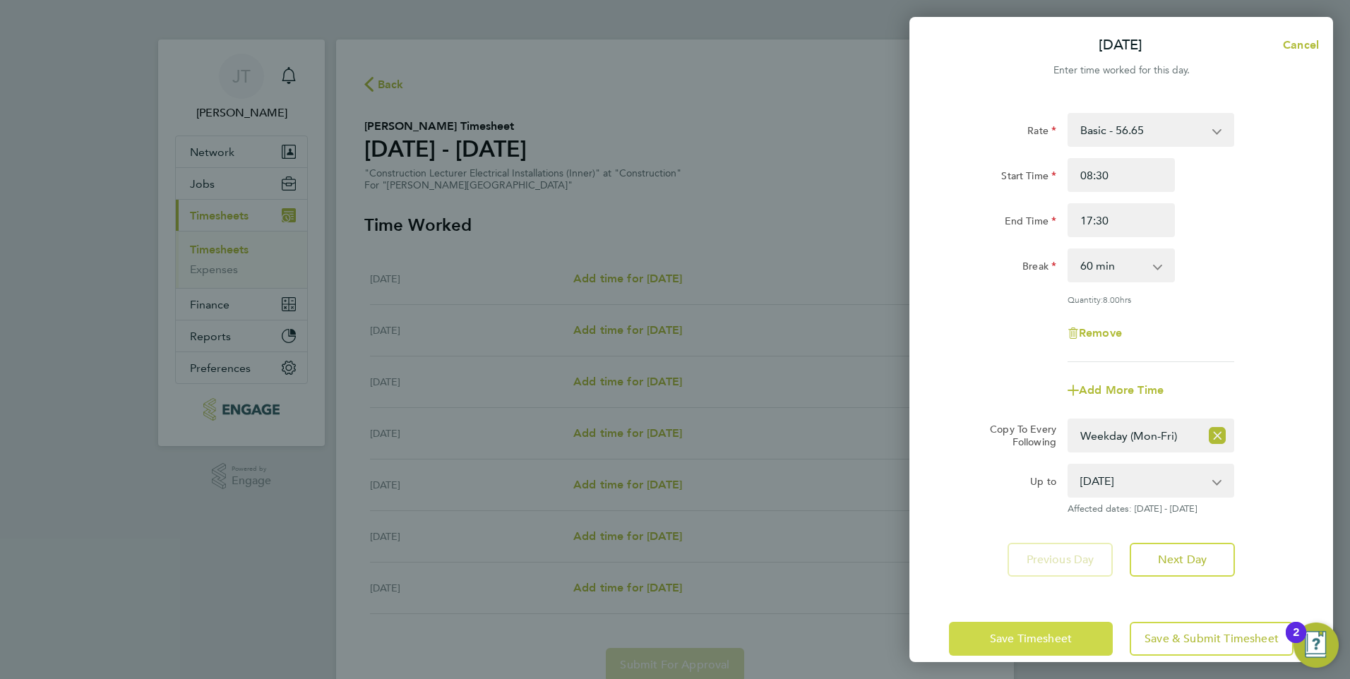
click at [1026, 634] on span "Save Timesheet" at bounding box center [1031, 639] width 82 height 14
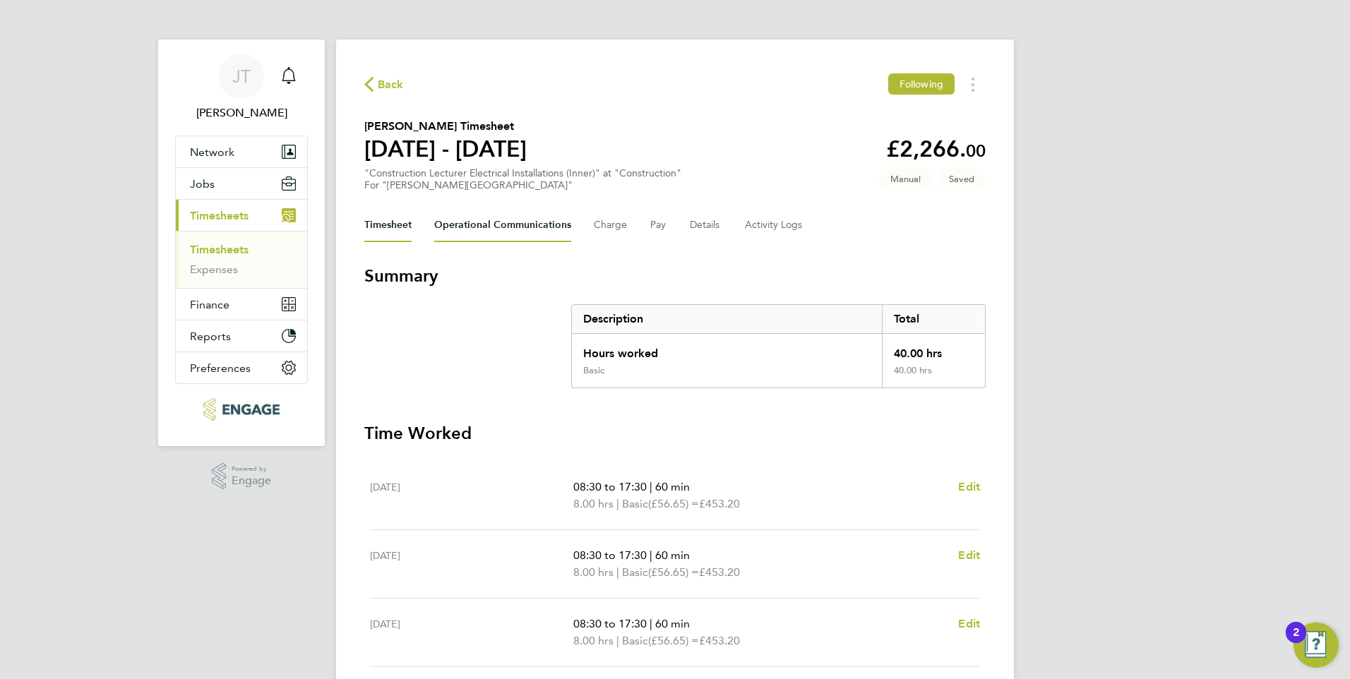
click at [526, 231] on Communications-tab "Operational Communications" at bounding box center [502, 225] width 137 height 34
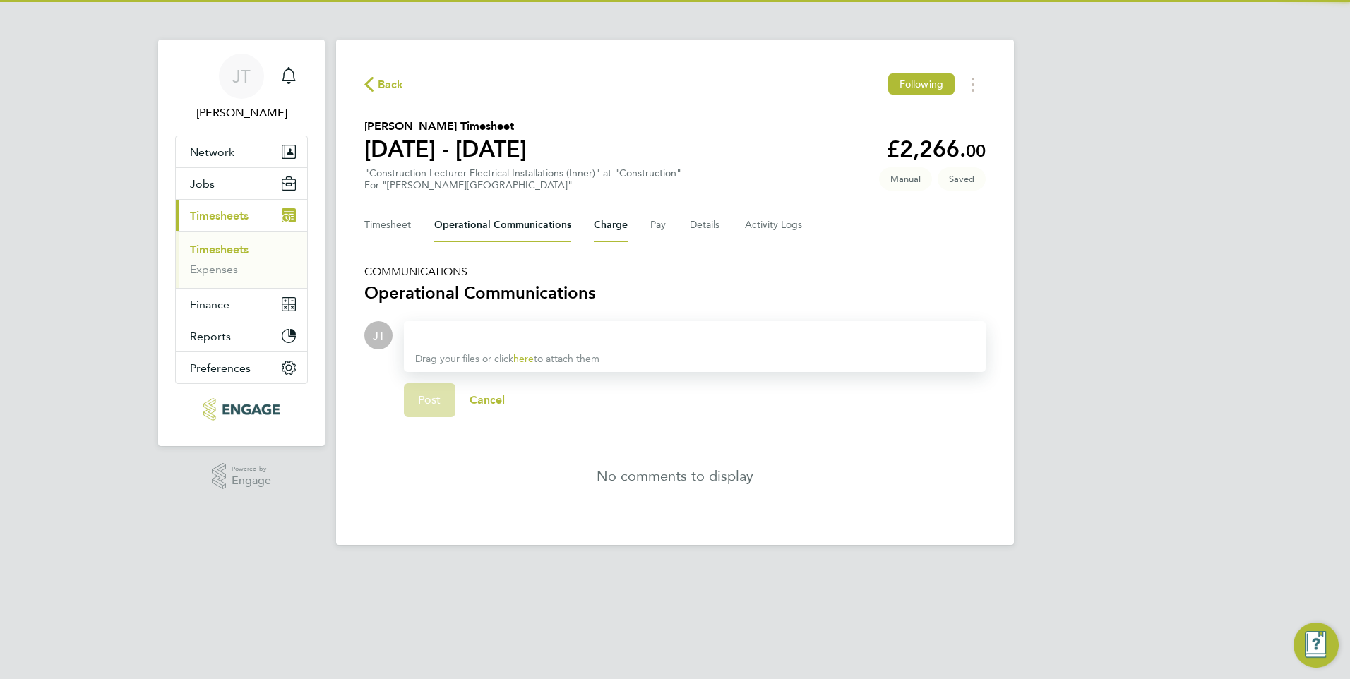
click at [599, 226] on button "Charge" at bounding box center [611, 225] width 34 height 34
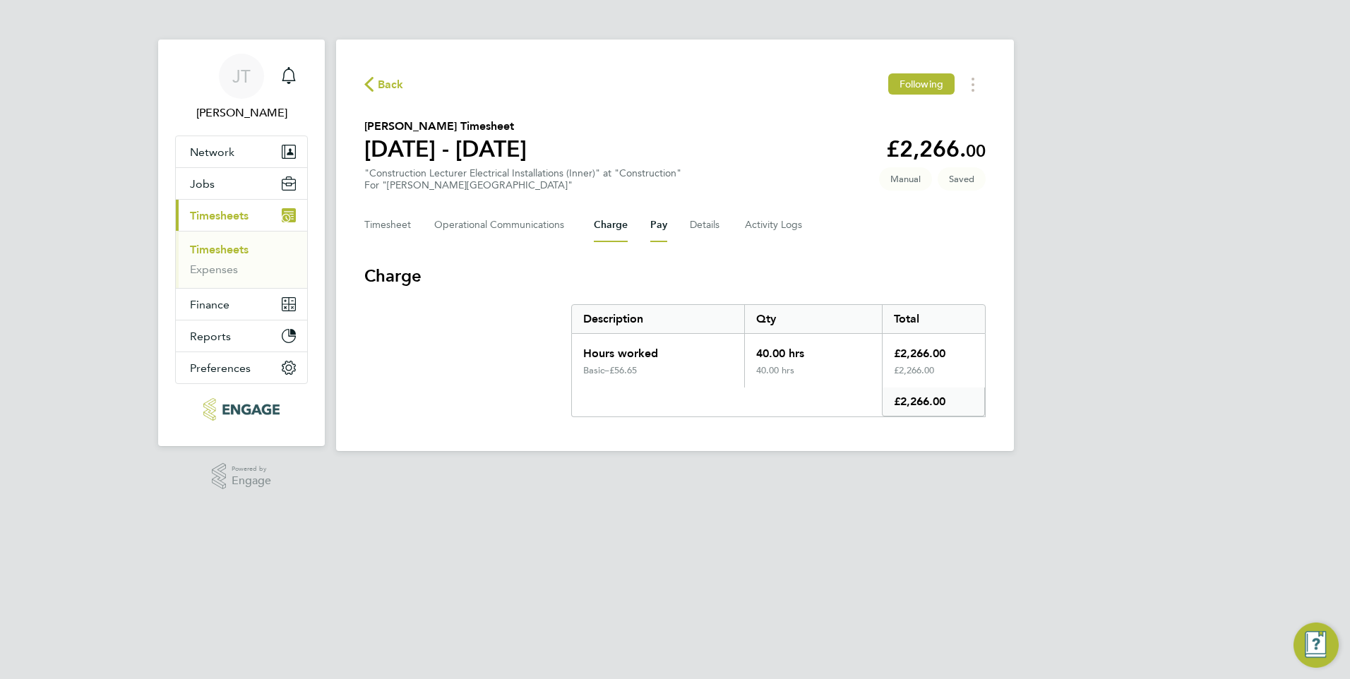
click at [651, 225] on button "Pay" at bounding box center [658, 225] width 17 height 34
click at [620, 232] on button "Charge" at bounding box center [611, 225] width 34 height 34
click at [659, 231] on button "Pay" at bounding box center [658, 225] width 17 height 34
click at [611, 227] on button "Charge" at bounding box center [611, 225] width 34 height 34
click at [651, 227] on button "Pay" at bounding box center [658, 225] width 17 height 34
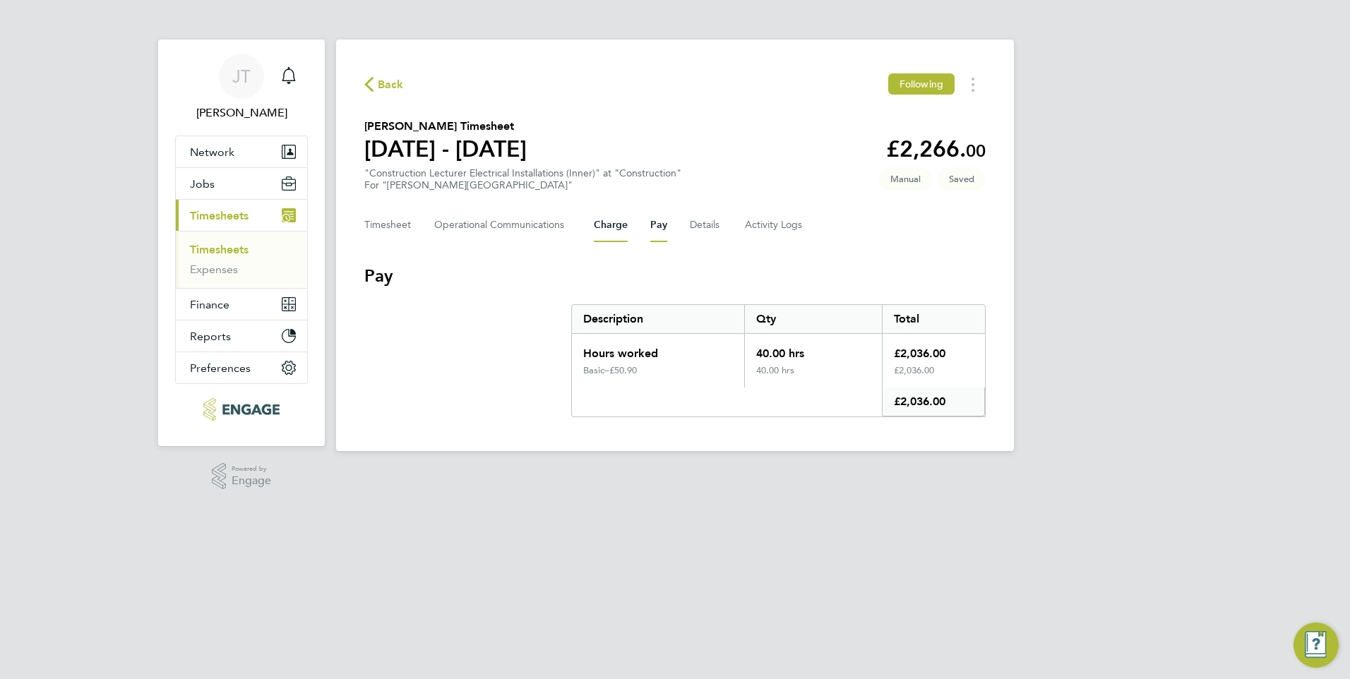
click at [621, 227] on button "Charge" at bounding box center [611, 225] width 34 height 34
click at [650, 227] on button "Pay" at bounding box center [658, 225] width 17 height 34
click at [616, 227] on button "Charge" at bounding box center [611, 225] width 34 height 34
click at [406, 224] on button "Timesheet" at bounding box center [387, 225] width 47 height 34
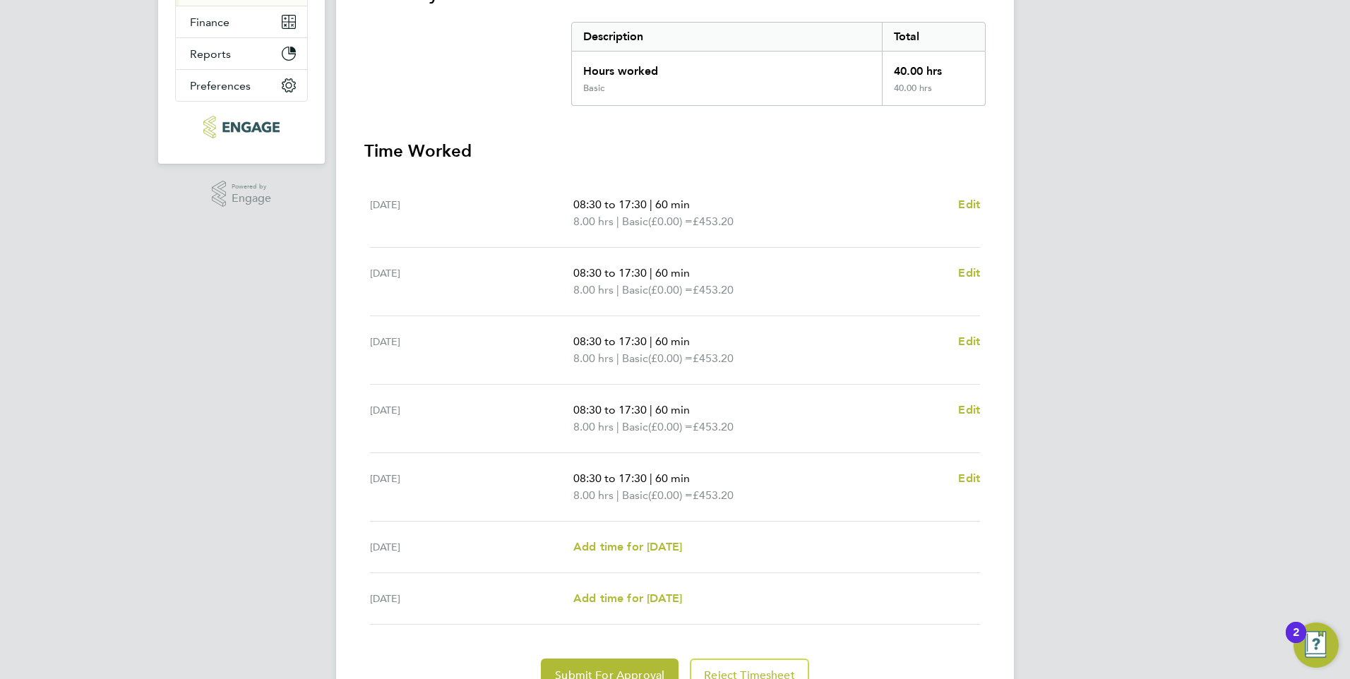
scroll to position [352, 0]
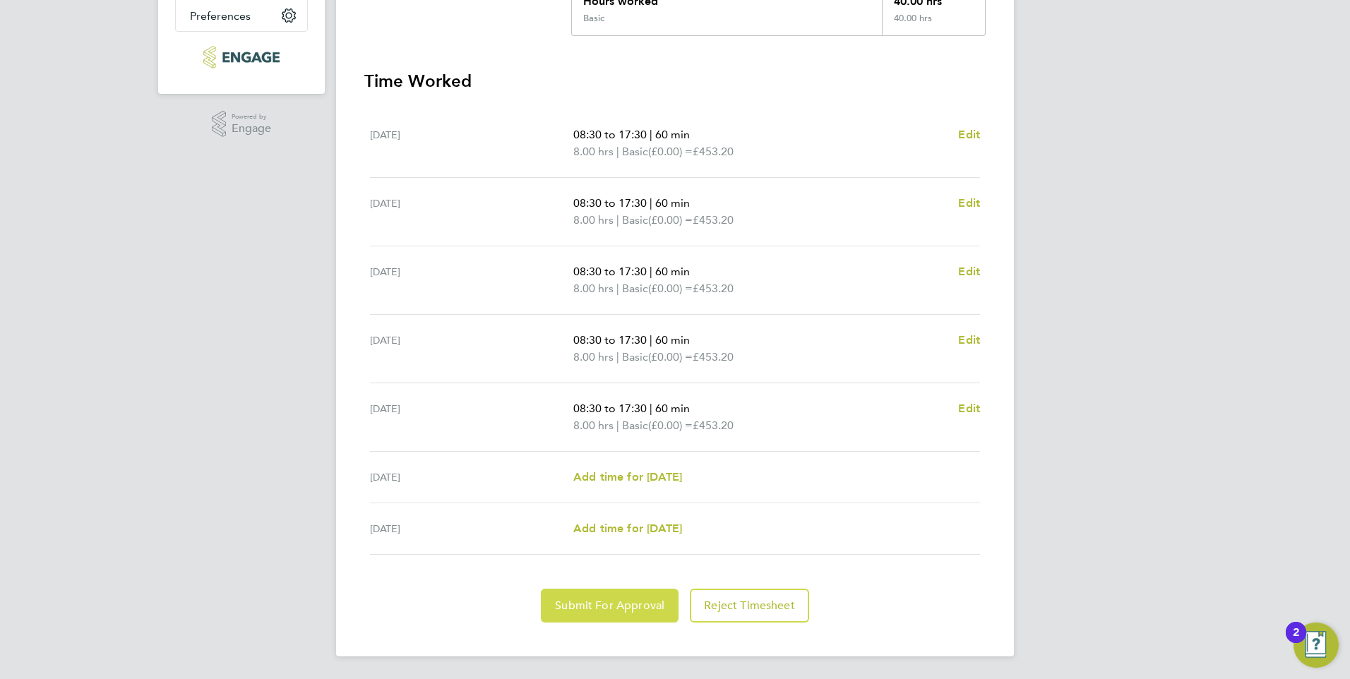
click at [588, 604] on span "Submit For Approval" at bounding box center [609, 606] width 109 height 14
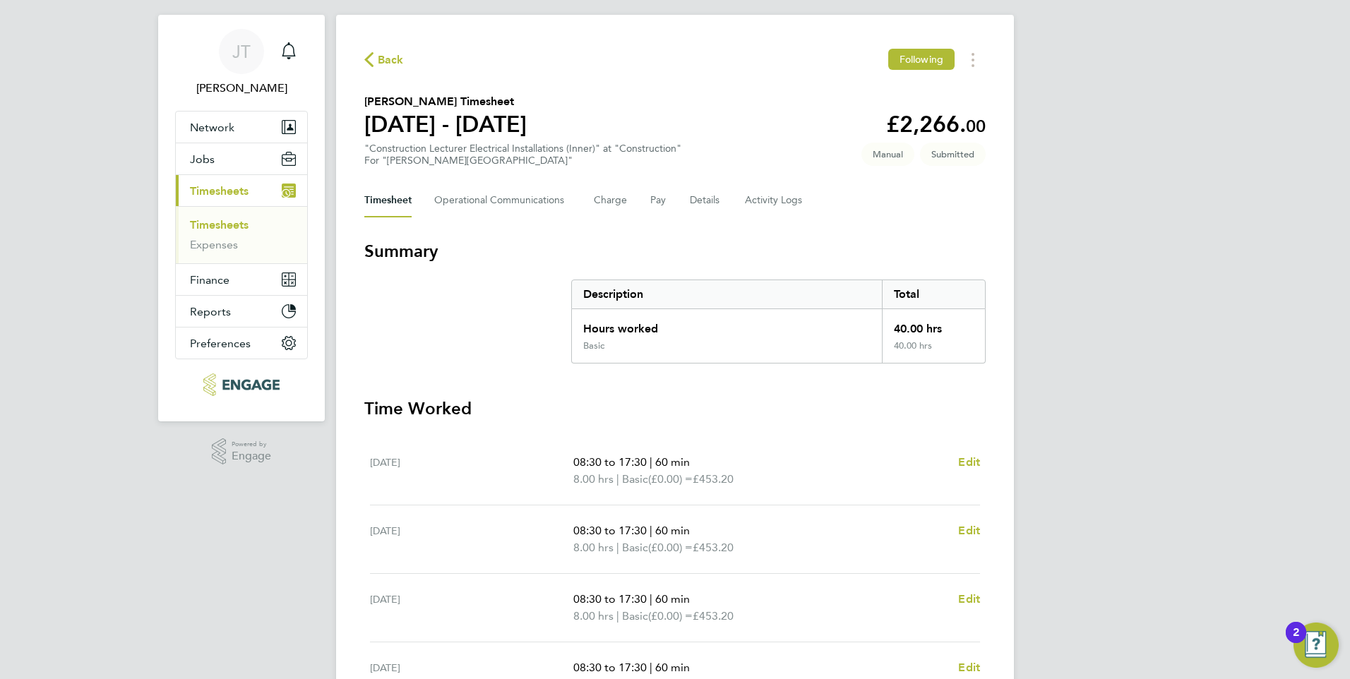
scroll to position [0, 0]
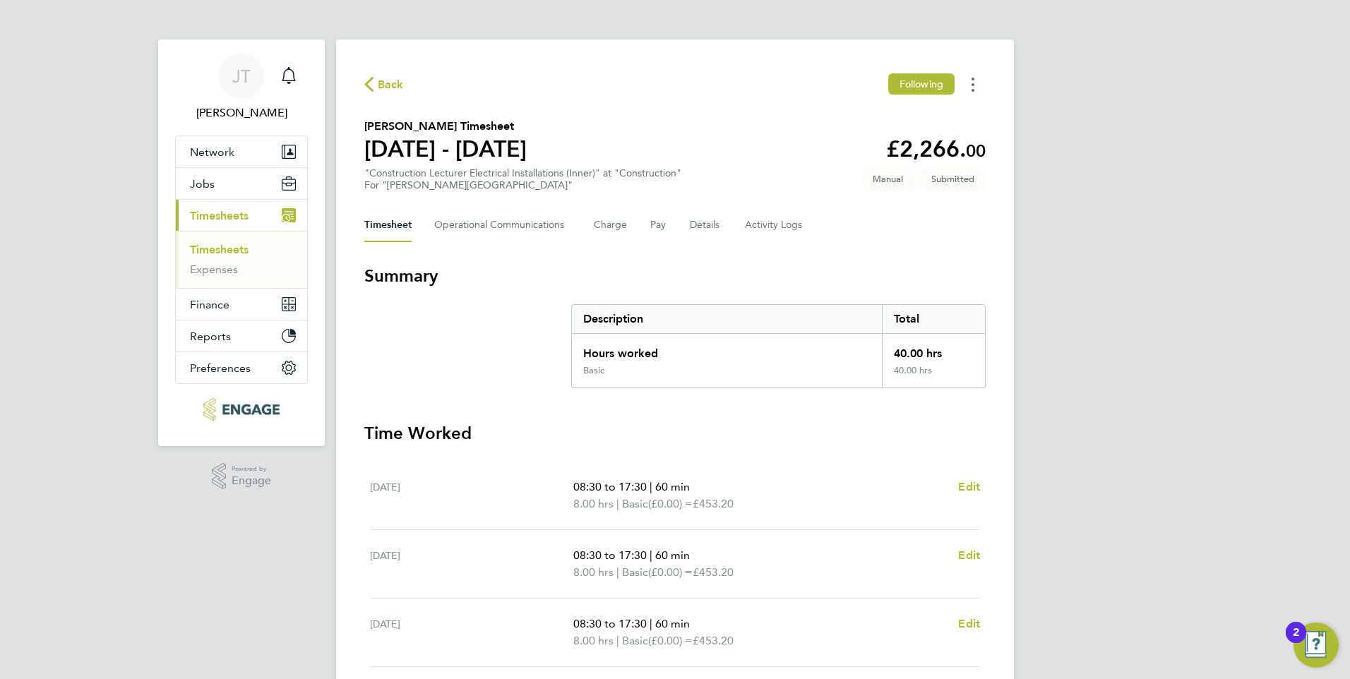
click at [980, 84] on button "Timesheets Menu" at bounding box center [972, 84] width 25 height 22
click at [970, 258] on div "Back Following Mark as absent Download timesheet Brian Baker's Timesheet 22 - 2…" at bounding box center [675, 524] width 678 height 969
click at [366, 71] on div "Back Following Brian Baker's Timesheet 22 - 28 Sept 2025 £2,266. 00 "Constructi…" at bounding box center [675, 524] width 678 height 969
click at [371, 73] on div "Back Following Brian Baker's Timesheet 22 - 28 Sept 2025 £2,266. 00 "Constructi…" at bounding box center [675, 524] width 678 height 969
click at [379, 78] on span "Back" at bounding box center [384, 83] width 40 height 13
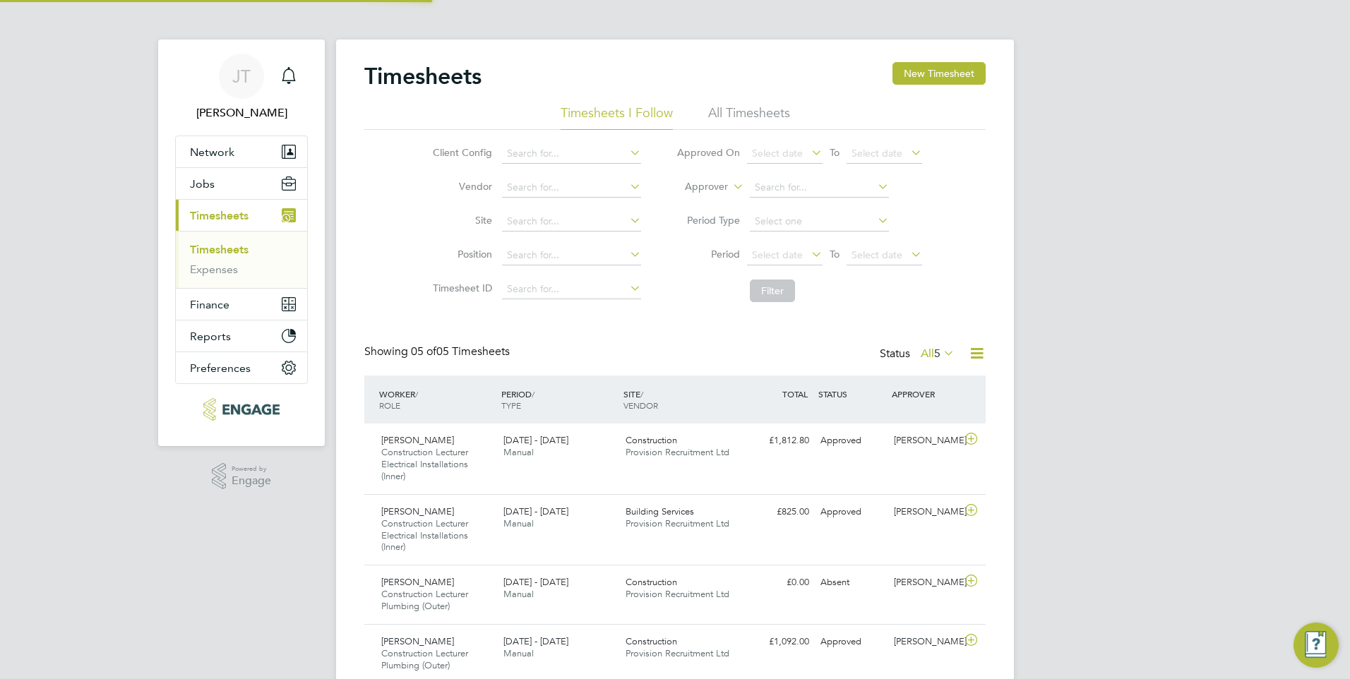
scroll to position [47, 123]
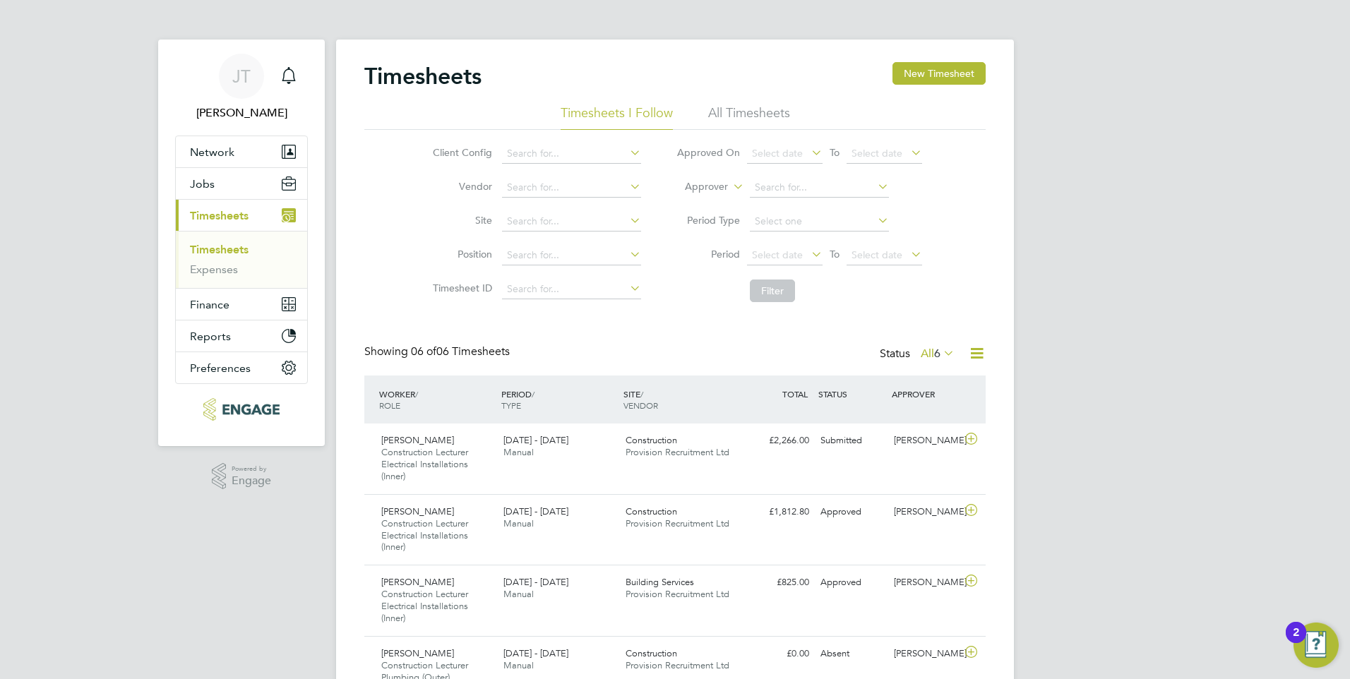
click at [745, 106] on li "All Timesheets" at bounding box center [749, 116] width 82 height 25
